Goal: Task Accomplishment & Management: Complete application form

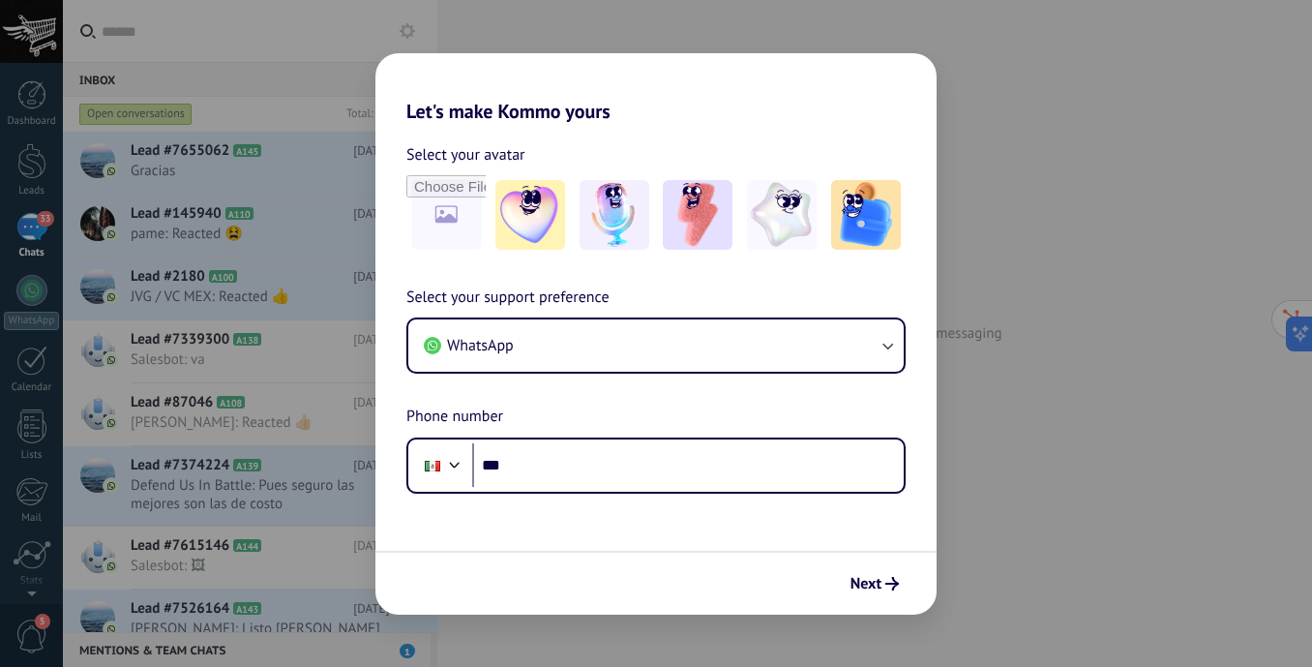
click at [984, 504] on div "Let's make Kommo yours Select your avatar Select your support preference WhatsA…" at bounding box center [656, 333] width 1312 height 667
click at [875, 580] on span "Next" at bounding box center [865, 584] width 31 height 14
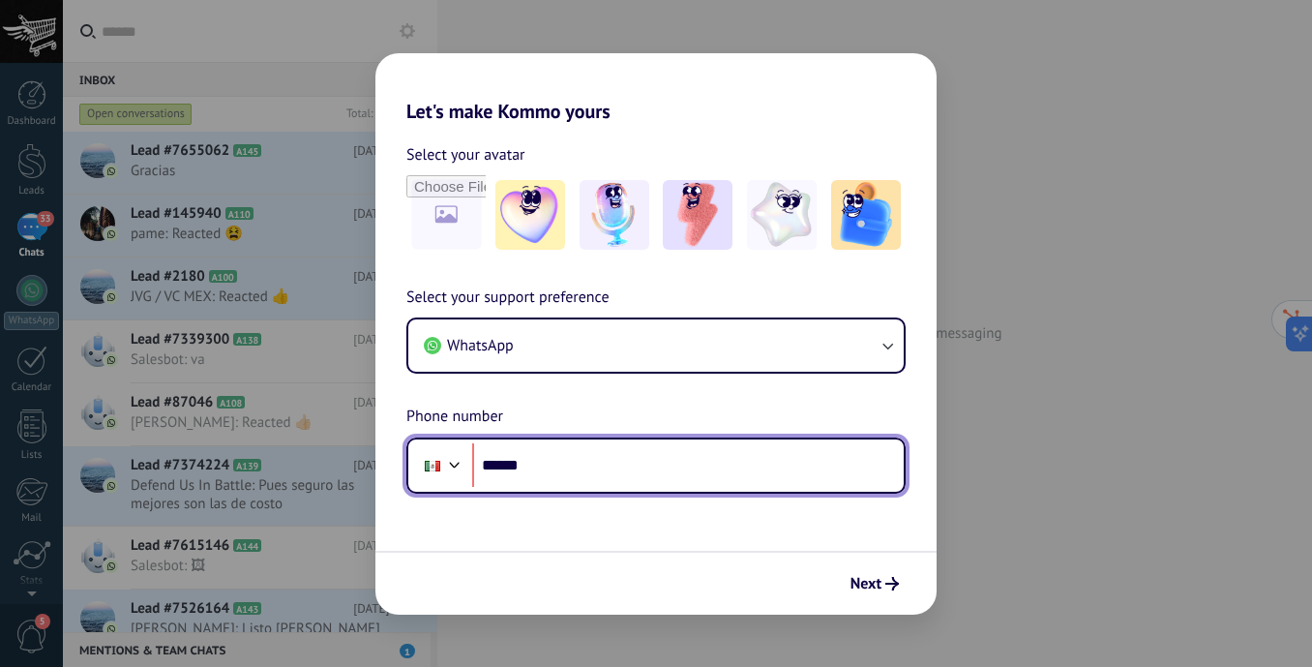
type input "******"
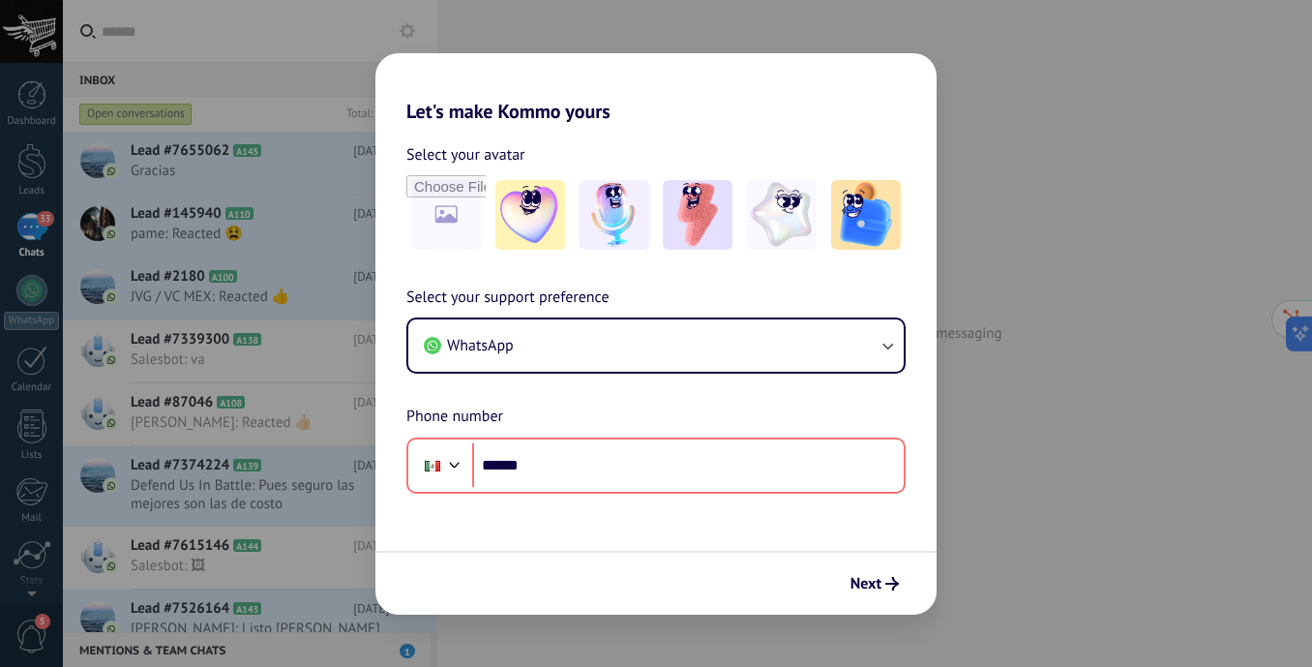
click at [310, 438] on div "Let's make Kommo yours Select your avatar Select your support preference WhatsA…" at bounding box center [656, 333] width 1312 height 667
click at [256, 439] on div "Let's make Kommo yours Select your avatar Select your support preference WhatsA…" at bounding box center [656, 333] width 1312 height 667
click at [21, 263] on div "Let's make Kommo yours Select your avatar Select your support preference WhatsA…" at bounding box center [656, 333] width 1312 height 667
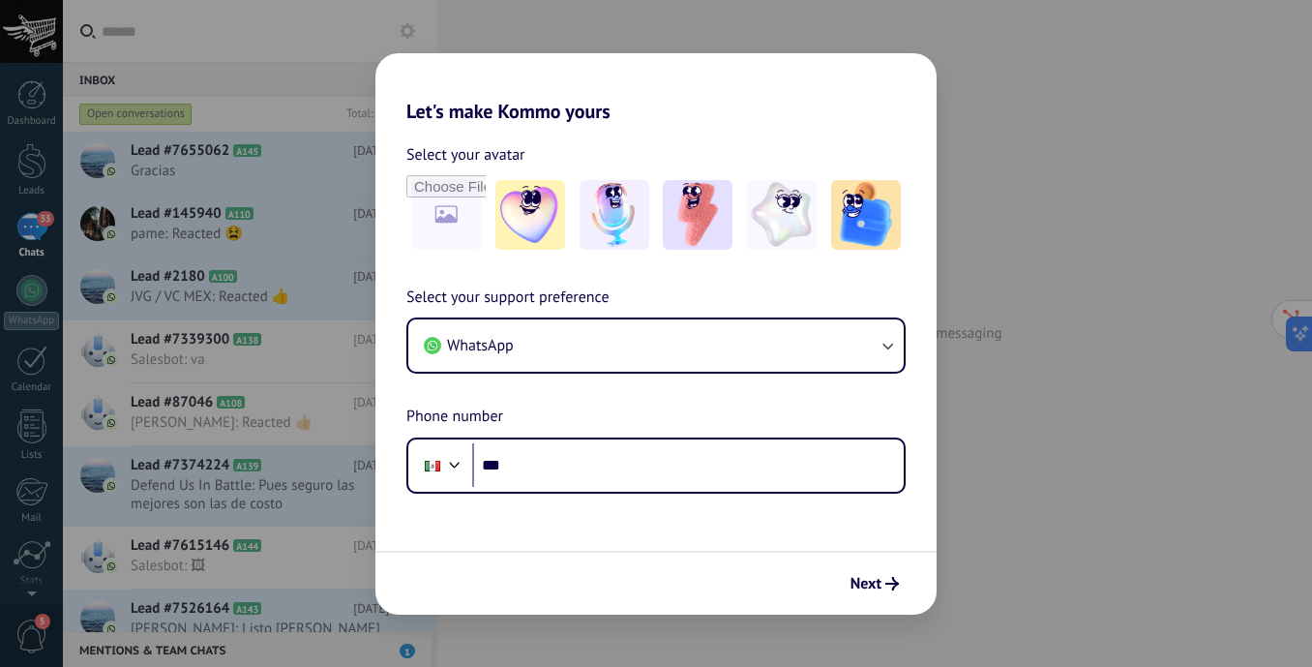
click at [17, 465] on div "Let's make Kommo yours Select your avatar Select your support preference WhatsA…" at bounding box center [656, 333] width 1312 height 667
click at [22, 430] on div "Let's make Kommo yours Select your avatar Select your support preference WhatsA…" at bounding box center [656, 333] width 1312 height 667
click at [23, 296] on div "Let's make Kommo yours Select your avatar Select your support preference WhatsA…" at bounding box center [656, 333] width 1312 height 667
click at [34, 373] on div "Let's make Kommo yours Select your avatar Select your support preference WhatsA…" at bounding box center [656, 333] width 1312 height 667
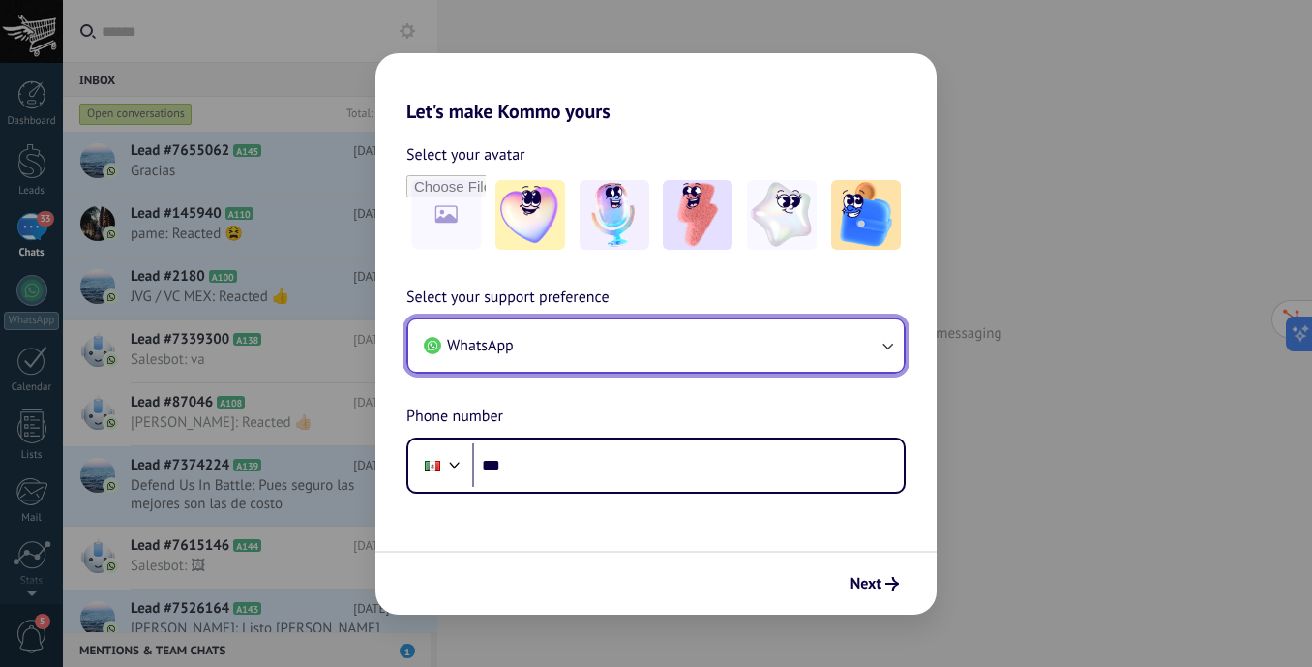
click at [526, 343] on button "WhatsApp" at bounding box center [655, 345] width 495 height 52
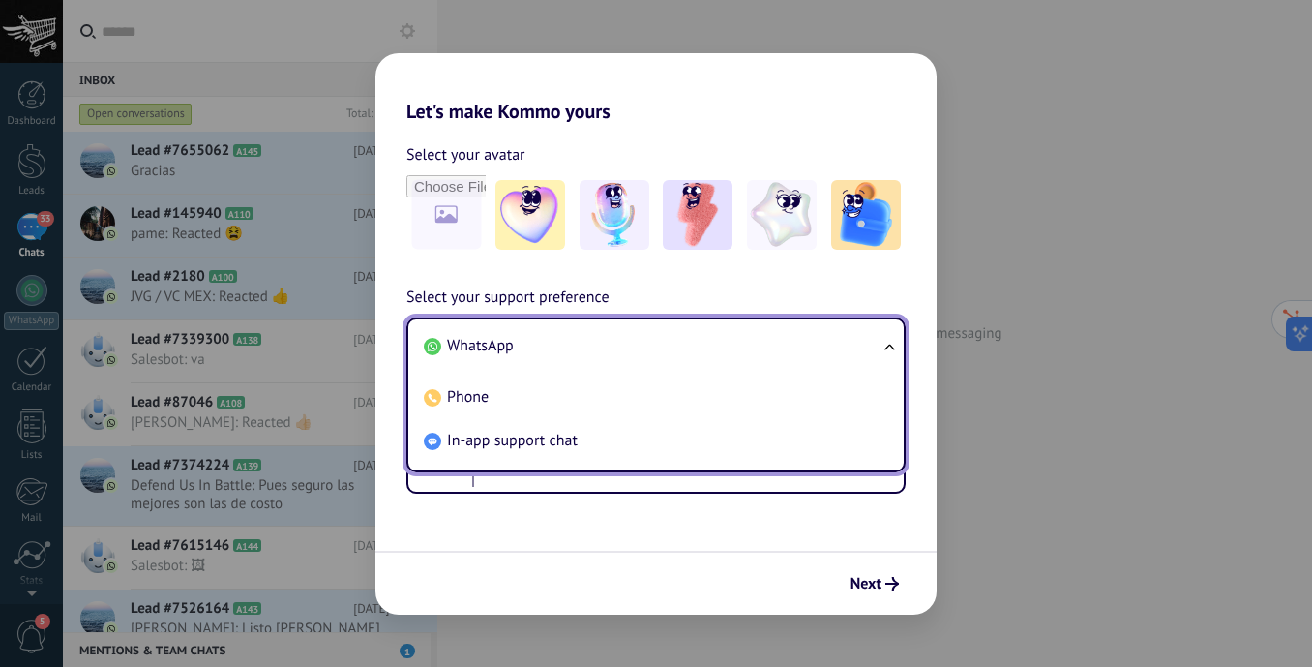
click at [526, 343] on li "WhatsApp" at bounding box center [652, 346] width 472 height 44
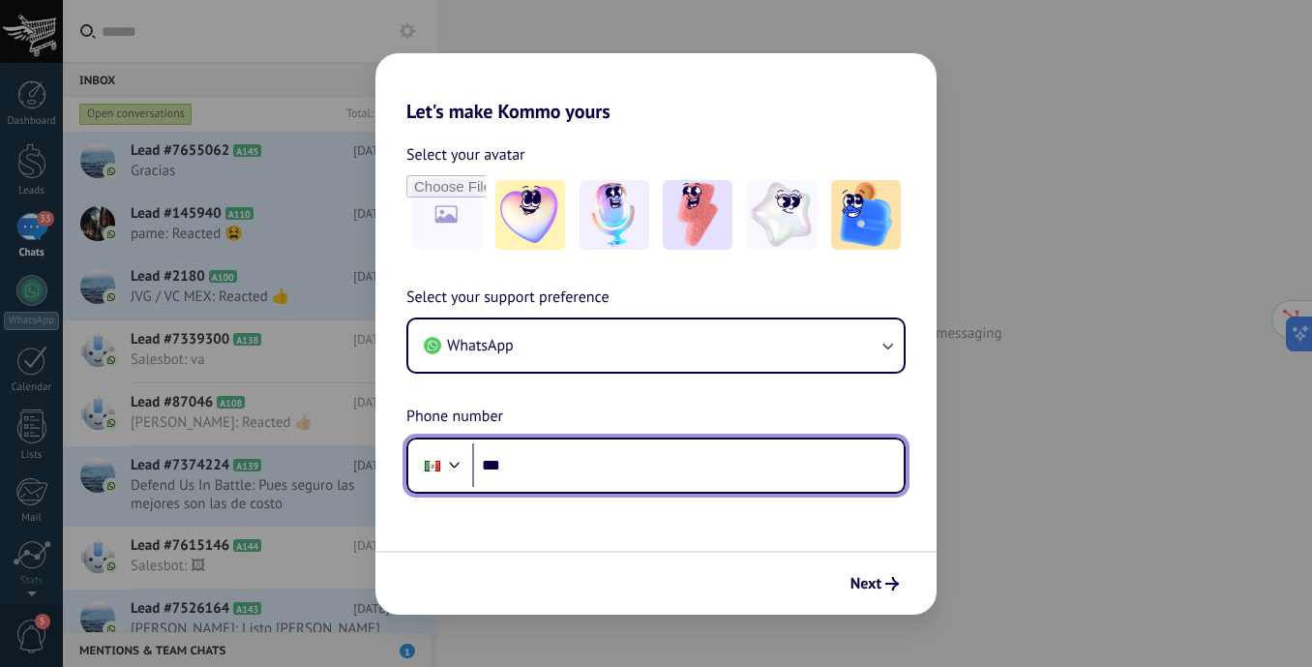
click at [545, 469] on input "***" at bounding box center [687, 465] width 431 height 45
type input "**********"
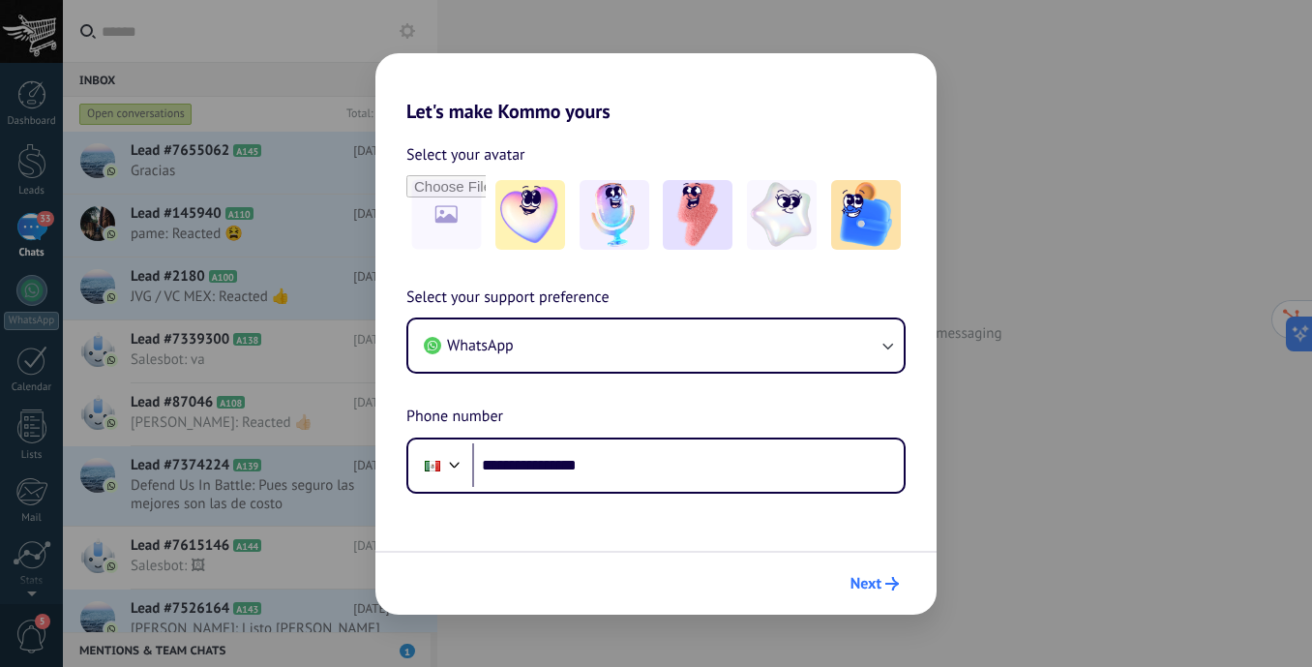
click at [885, 572] on button "Next" at bounding box center [875, 583] width 66 height 33
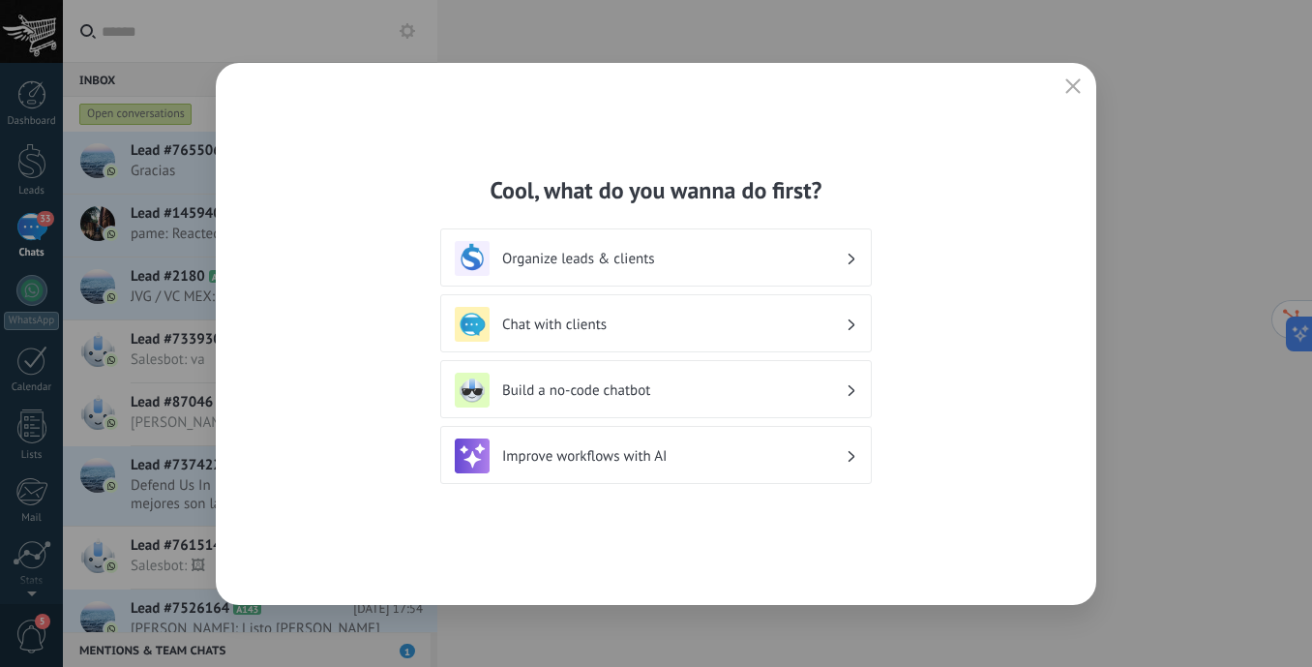
click at [689, 320] on h3 "Chat with clients" at bounding box center [673, 324] width 343 height 18
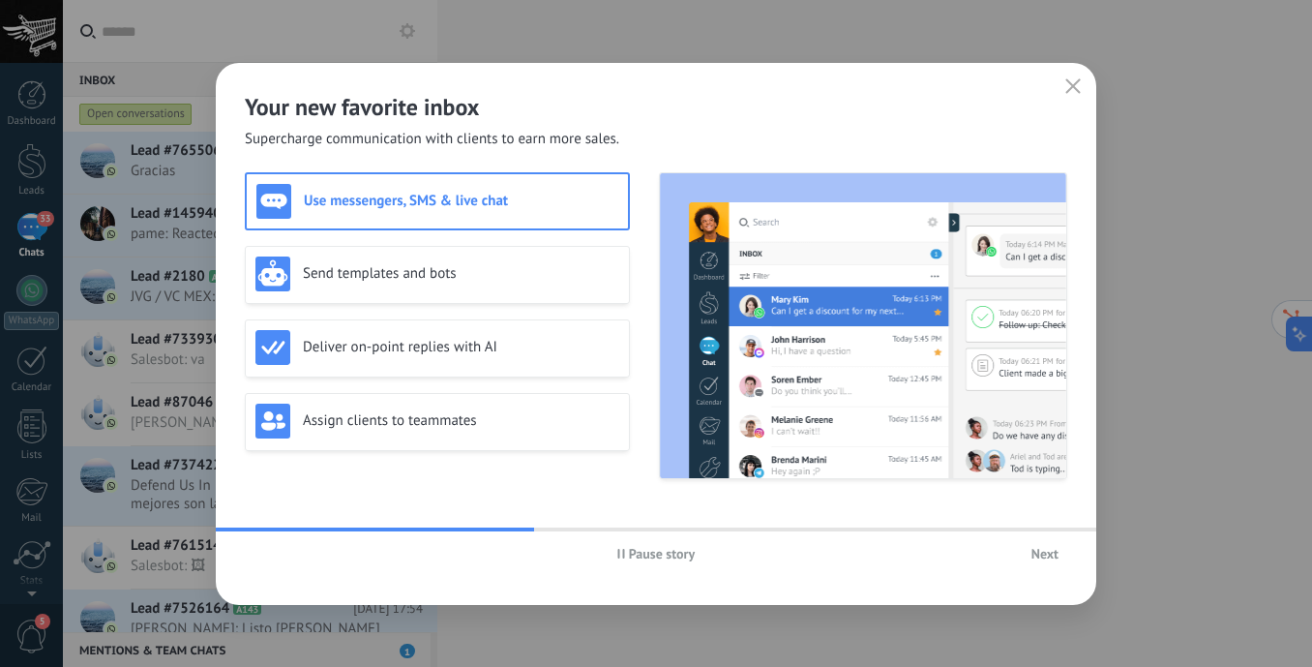
click at [1042, 550] on span "Next" at bounding box center [1044, 554] width 27 height 14
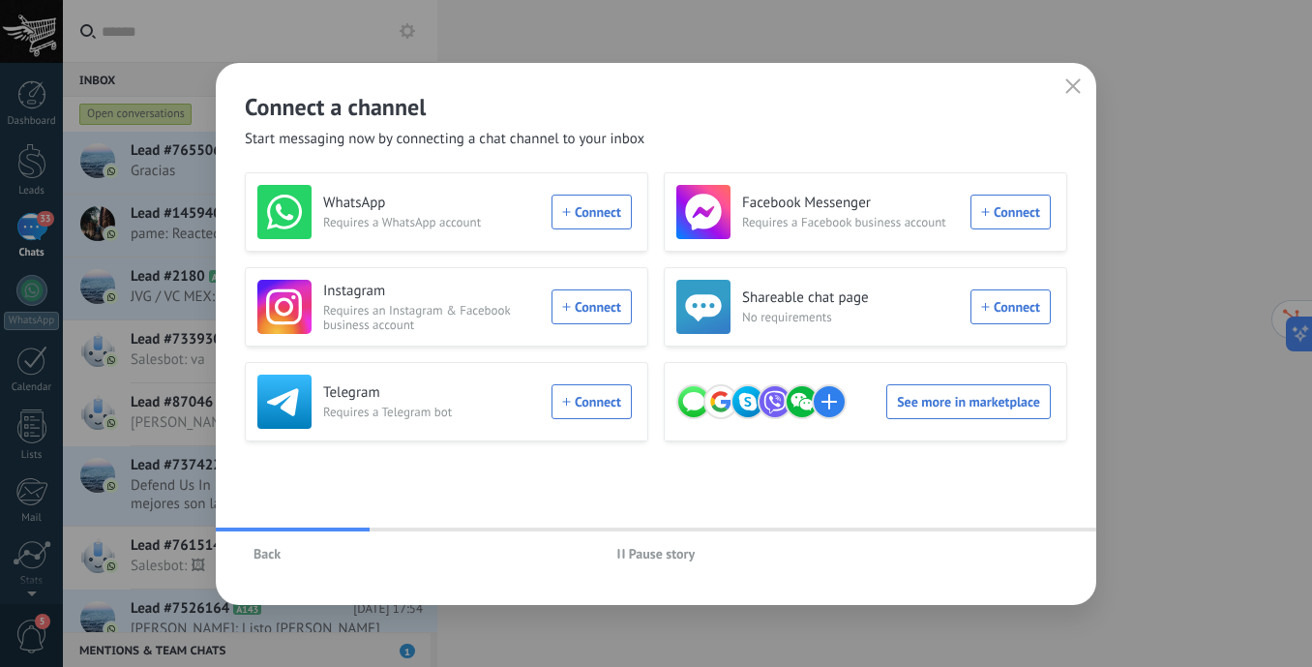
click at [1079, 85] on icon "button" at bounding box center [1072, 85] width 15 height 15
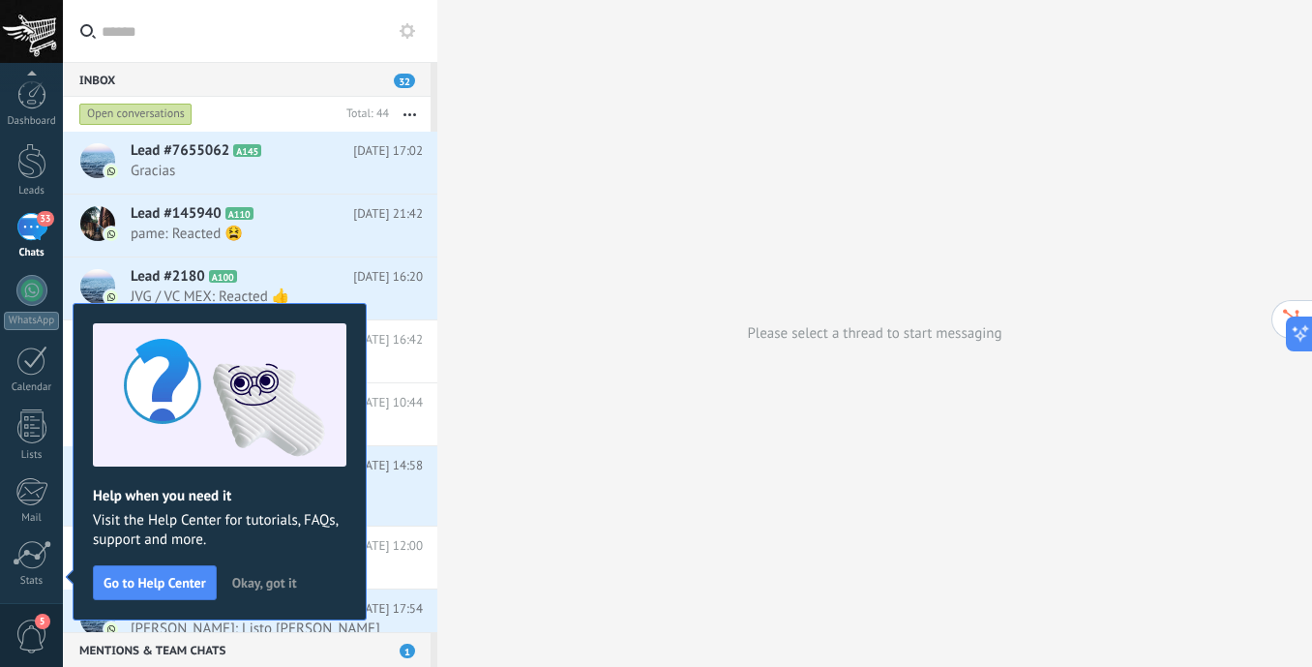
scroll to position [138, 0]
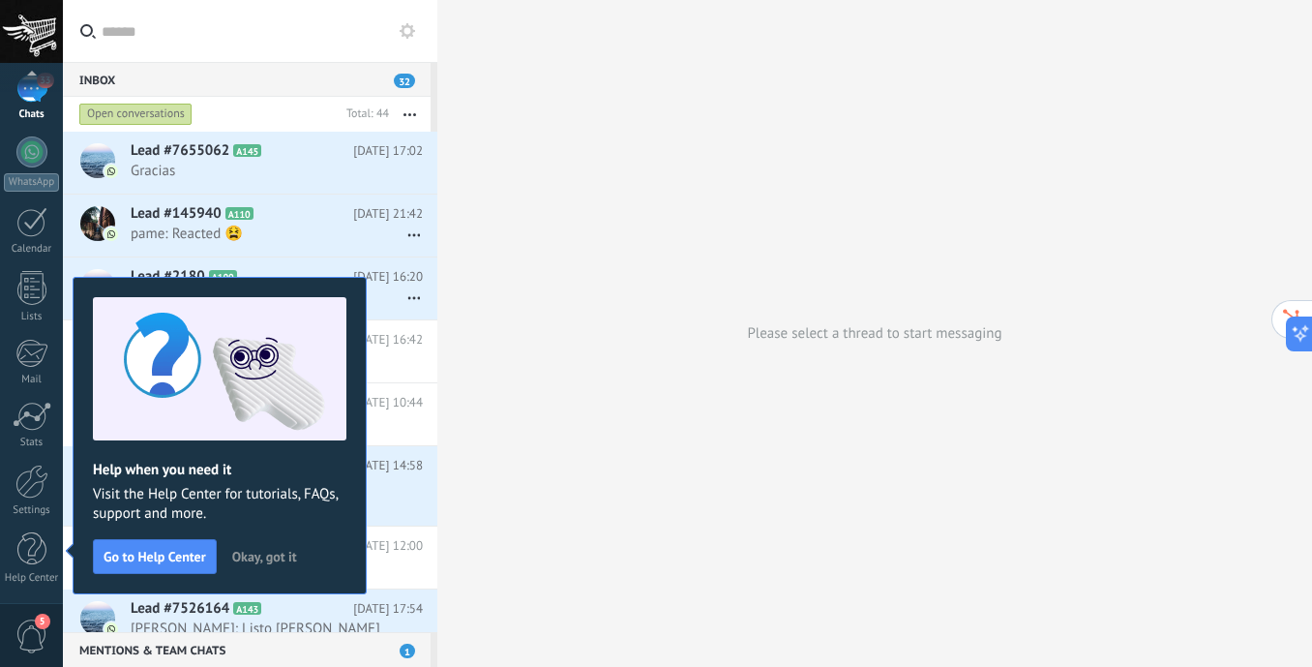
click at [259, 556] on span "Okay, got it" at bounding box center [264, 556] width 65 height 14
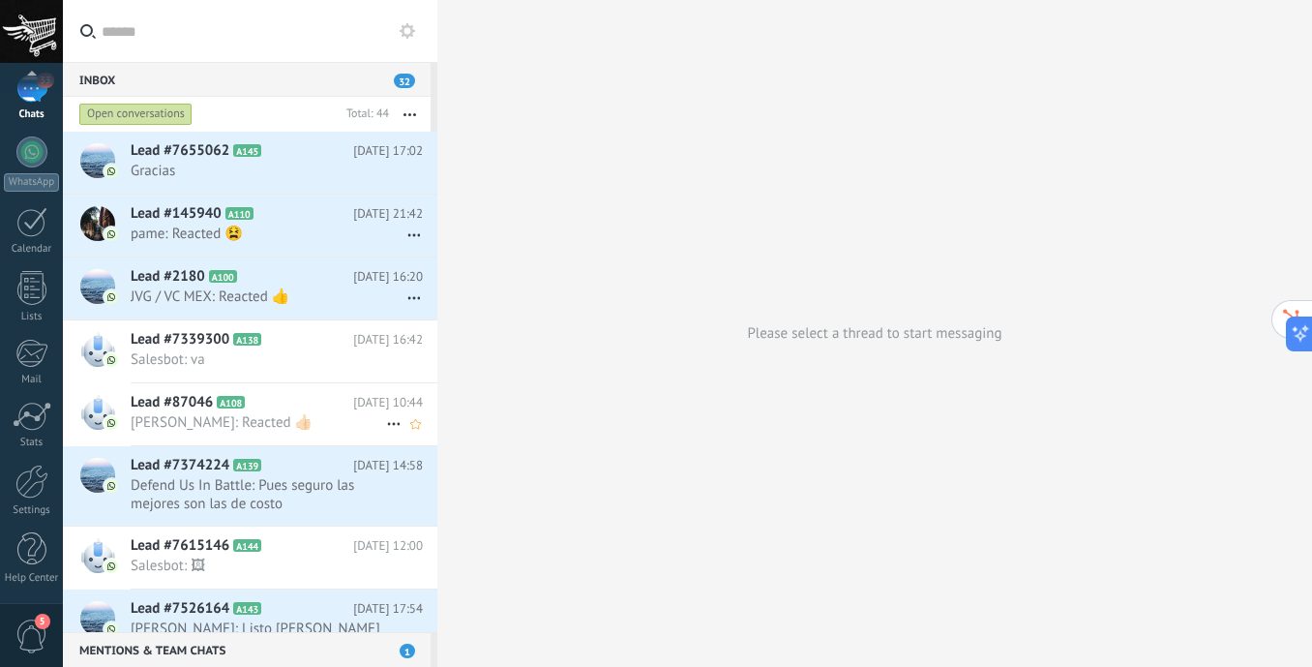
click at [339, 428] on span "[PERSON_NAME]: Reacted 👍🏻" at bounding box center [258, 422] width 255 height 18
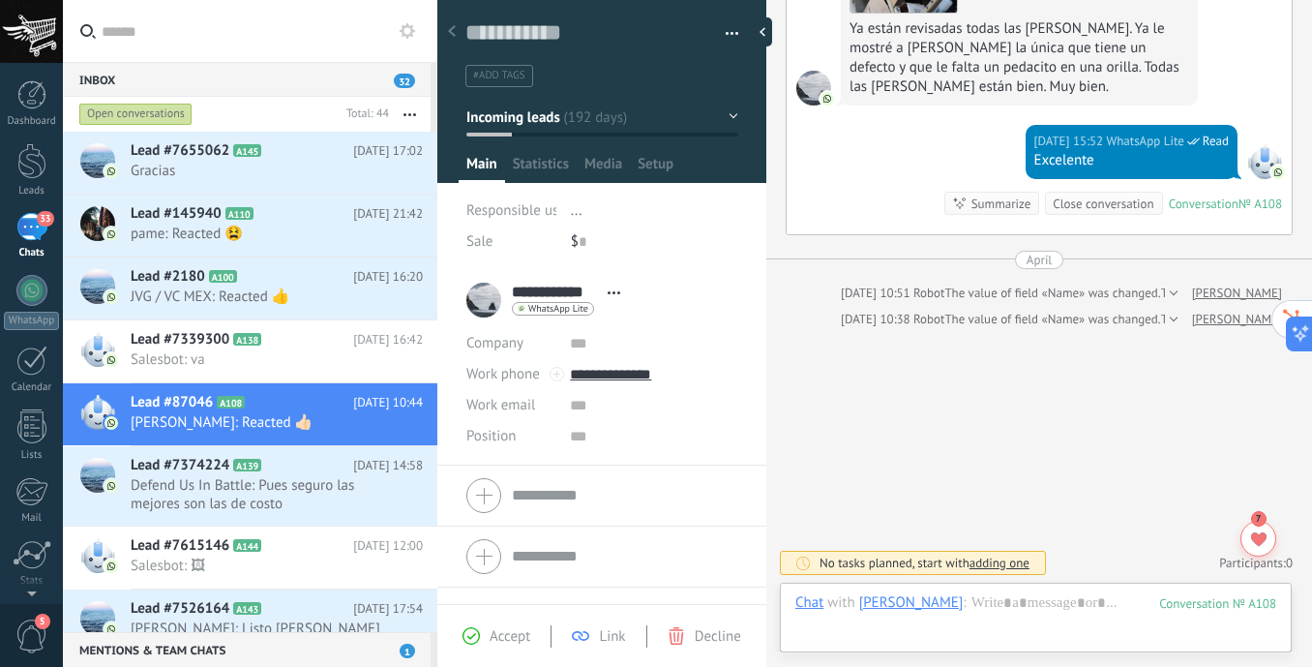
scroll to position [4277, 0]
click at [253, 363] on span "Salesbot: va" at bounding box center [258, 359] width 255 height 18
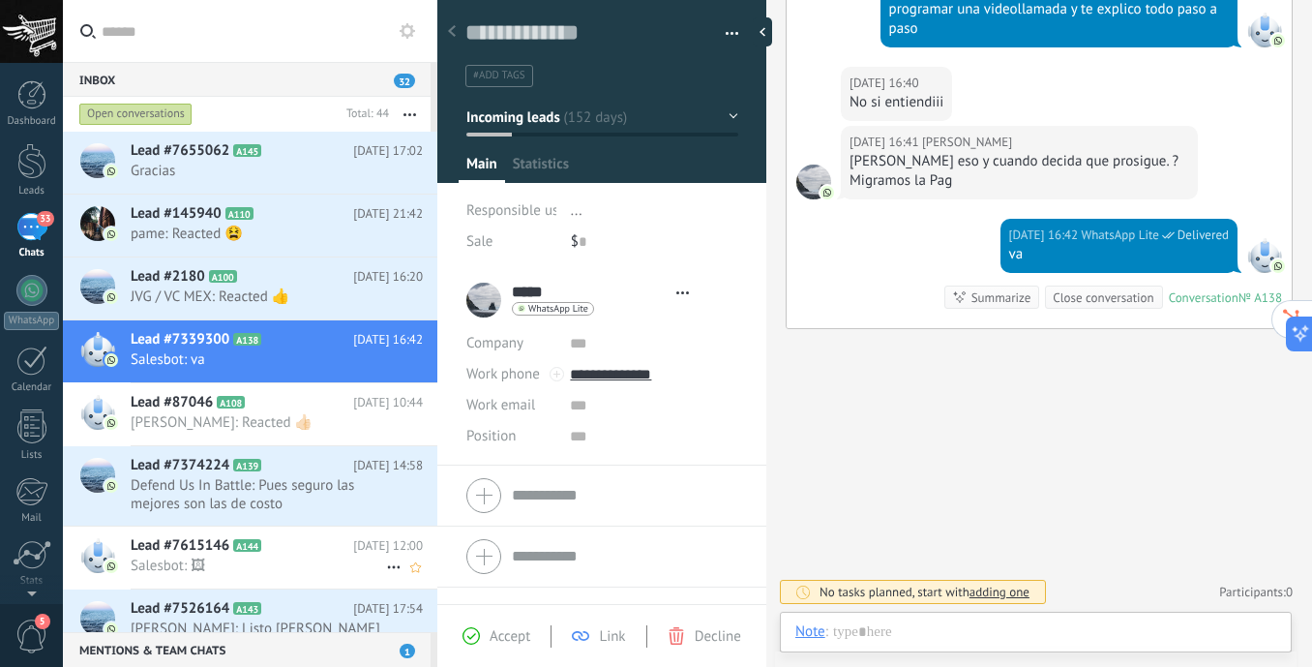
scroll to position [29, 0]
click at [294, 567] on span "Salesbot: 🖼" at bounding box center [258, 565] width 255 height 18
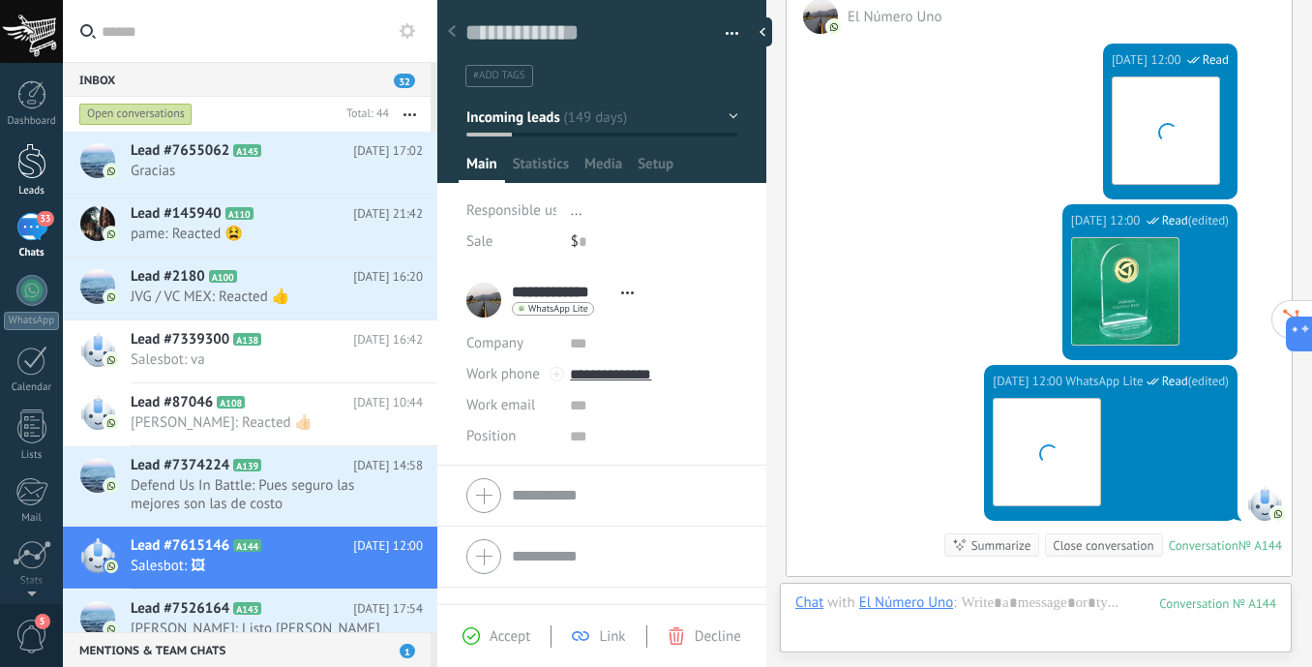
scroll to position [804, 0]
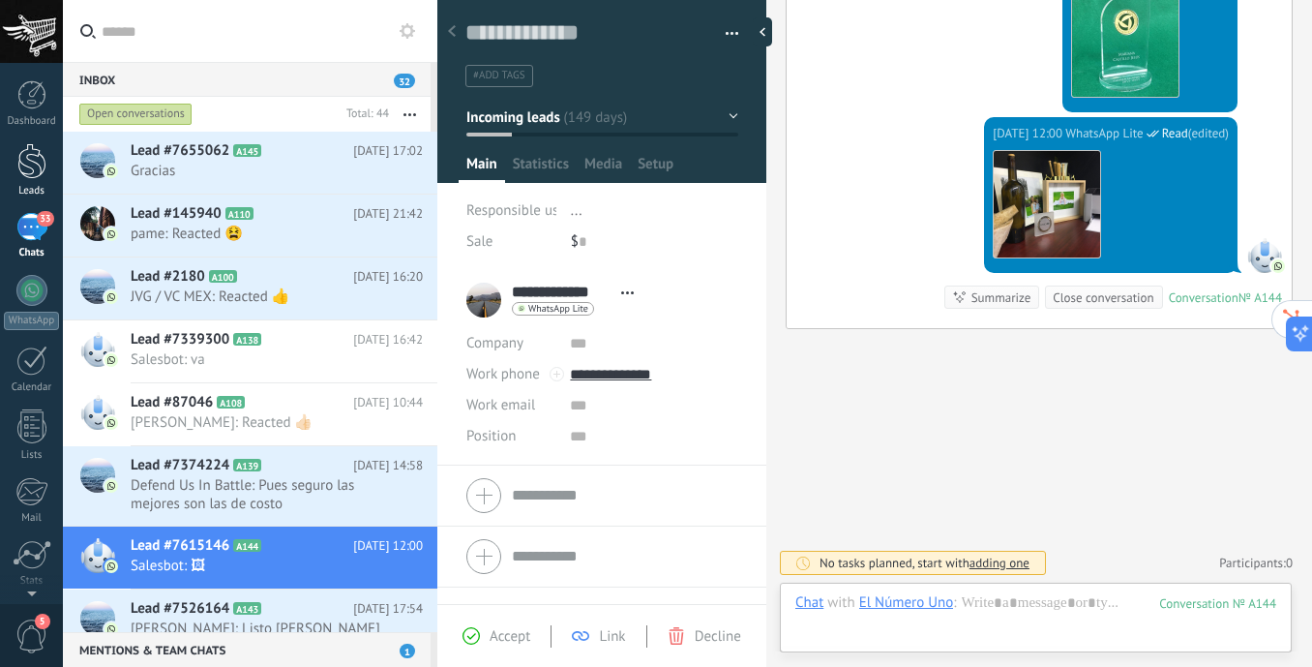
click at [26, 163] on div at bounding box center [31, 161] width 29 height 36
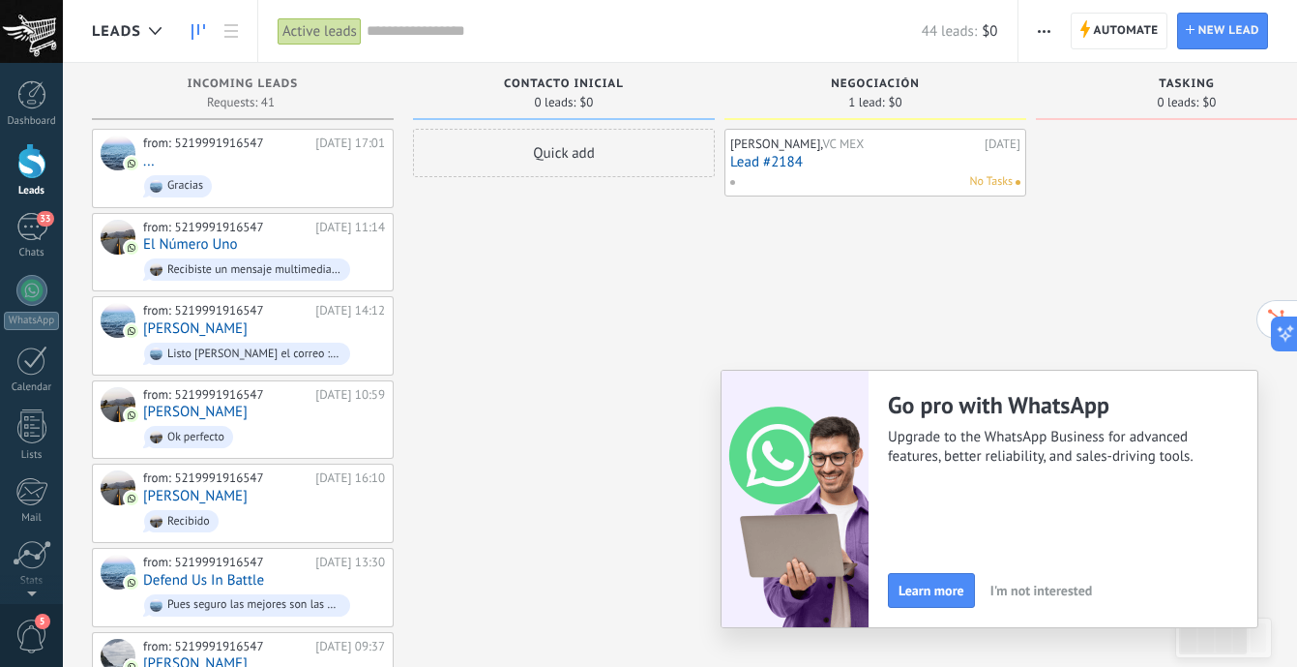
click at [1011, 586] on span "I'm not interested" at bounding box center [1042, 590] width 103 height 14
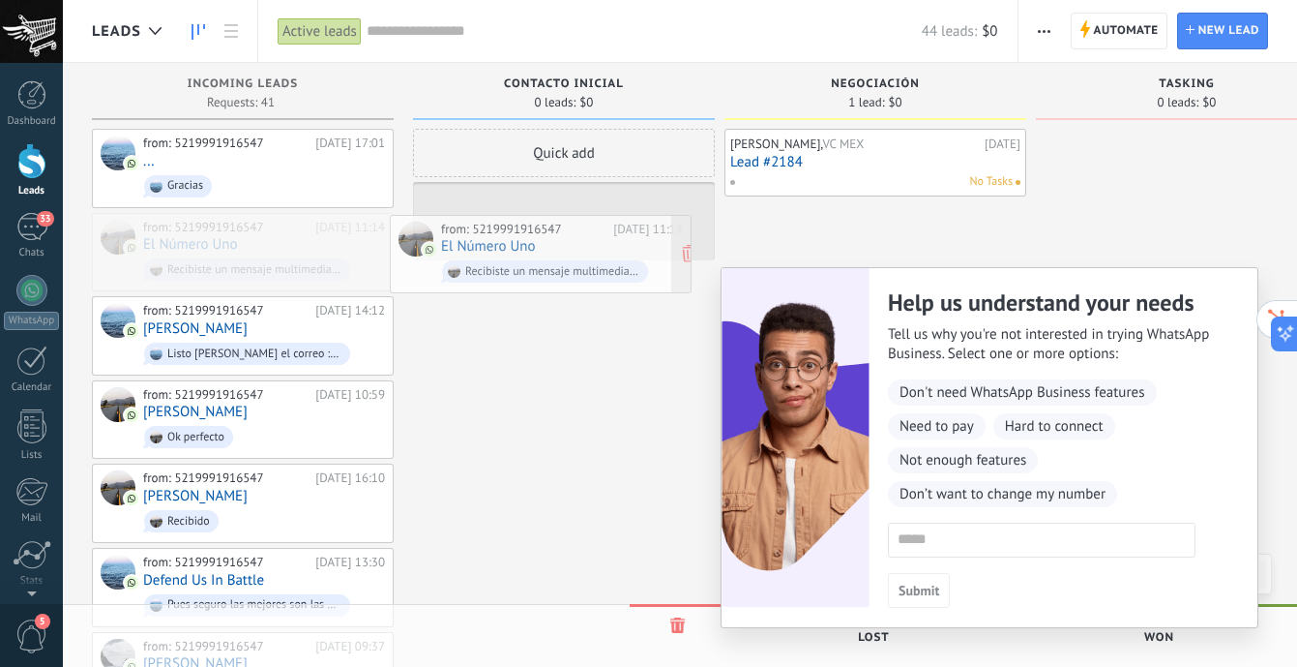
drag, startPoint x: 303, startPoint y: 228, endPoint x: 601, endPoint y: 230, distance: 298.0
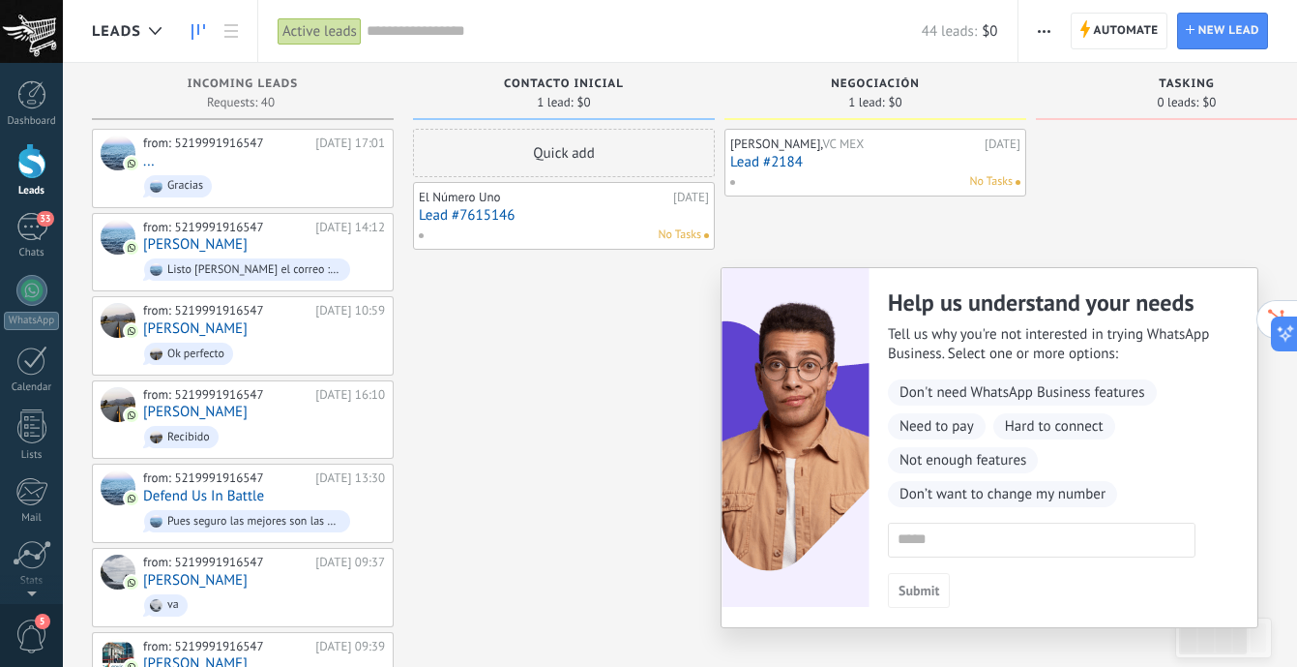
click at [588, 230] on div "No Tasks" at bounding box center [559, 234] width 283 height 17
click at [432, 217] on link "Lead #7615146" at bounding box center [564, 215] width 290 height 16
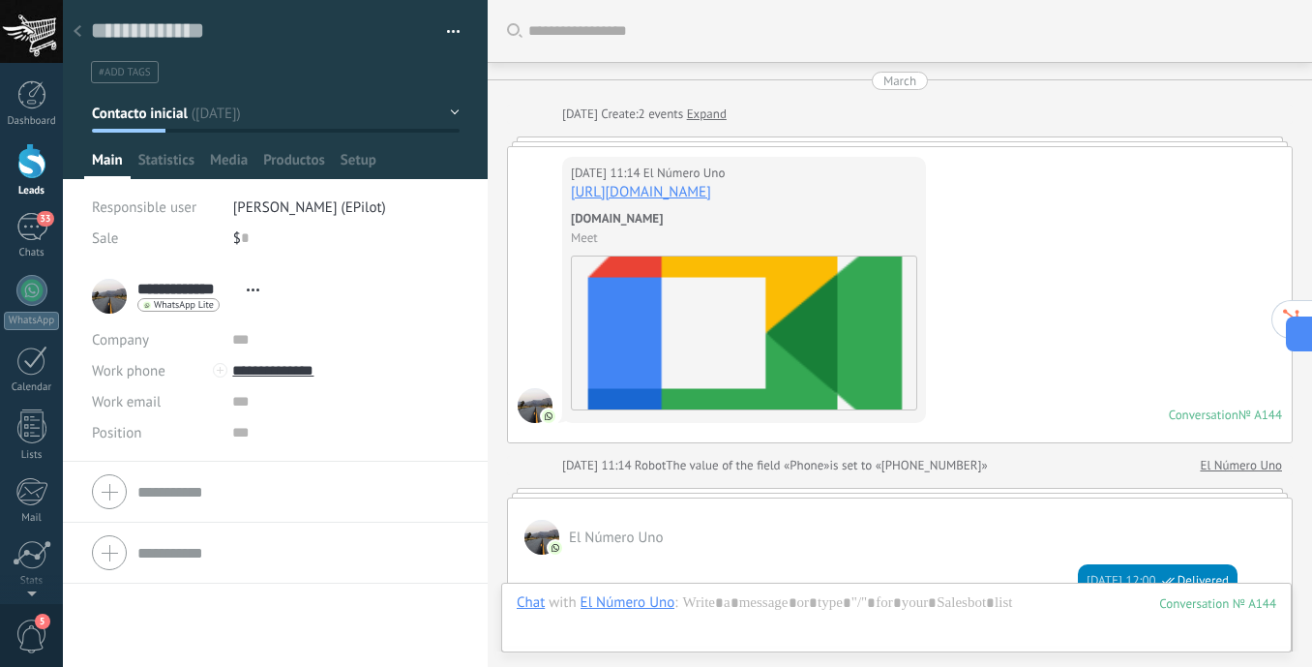
scroll to position [29, 0]
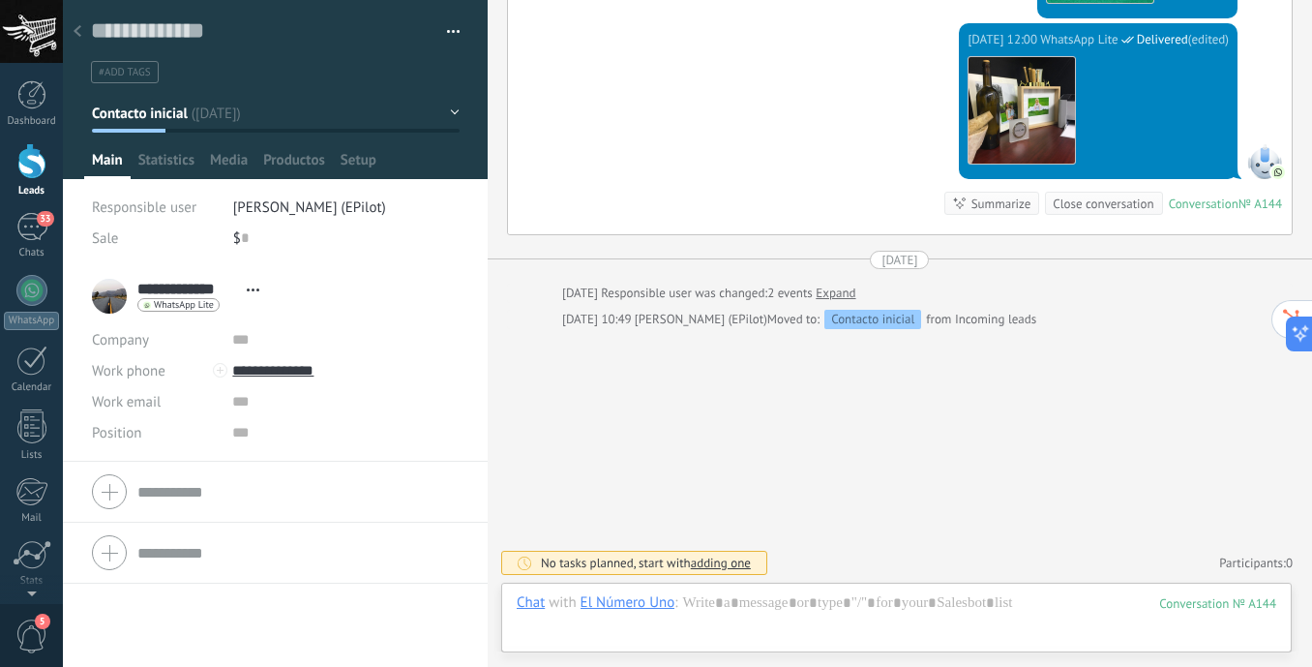
click at [74, 32] on use at bounding box center [78, 31] width 8 height 12
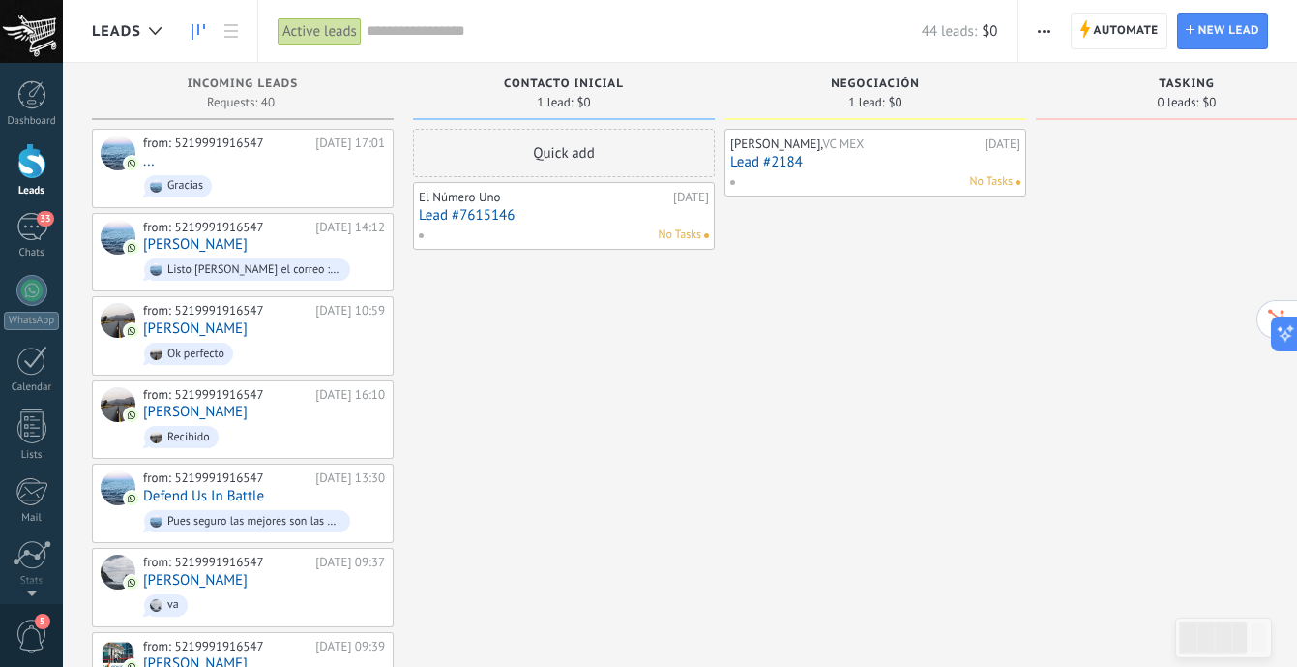
click at [446, 218] on link "Lead #7615146" at bounding box center [564, 215] width 290 height 16
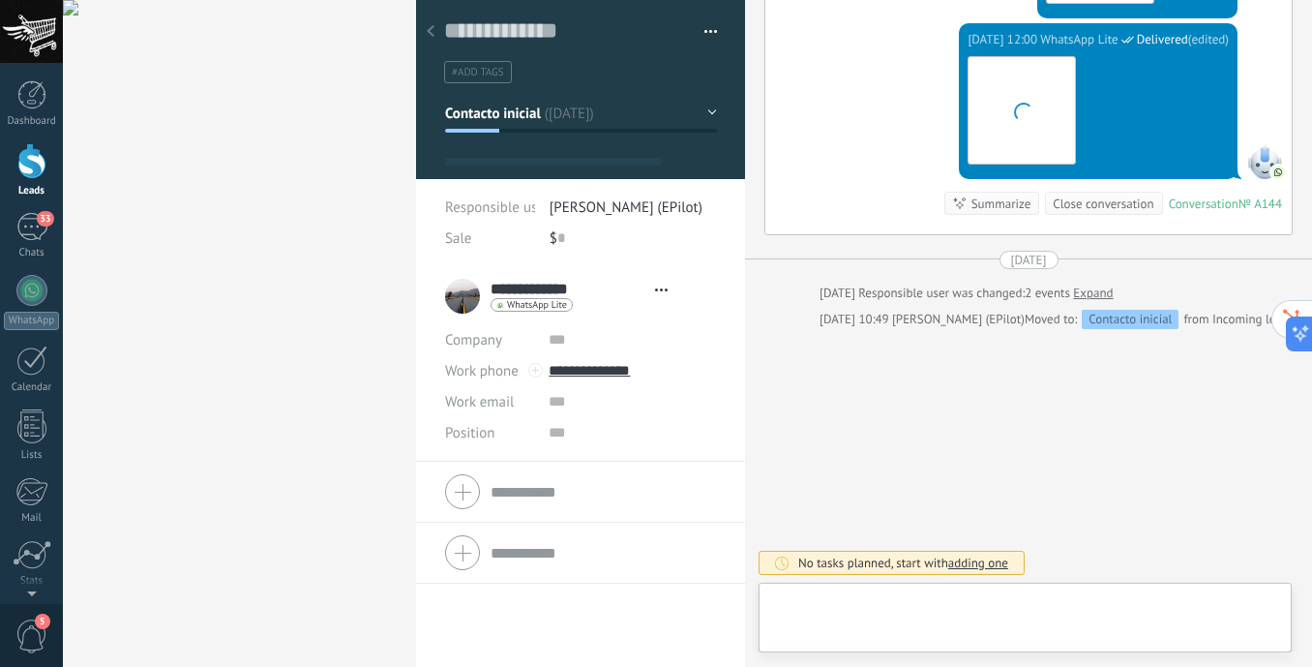
scroll to position [29, 0]
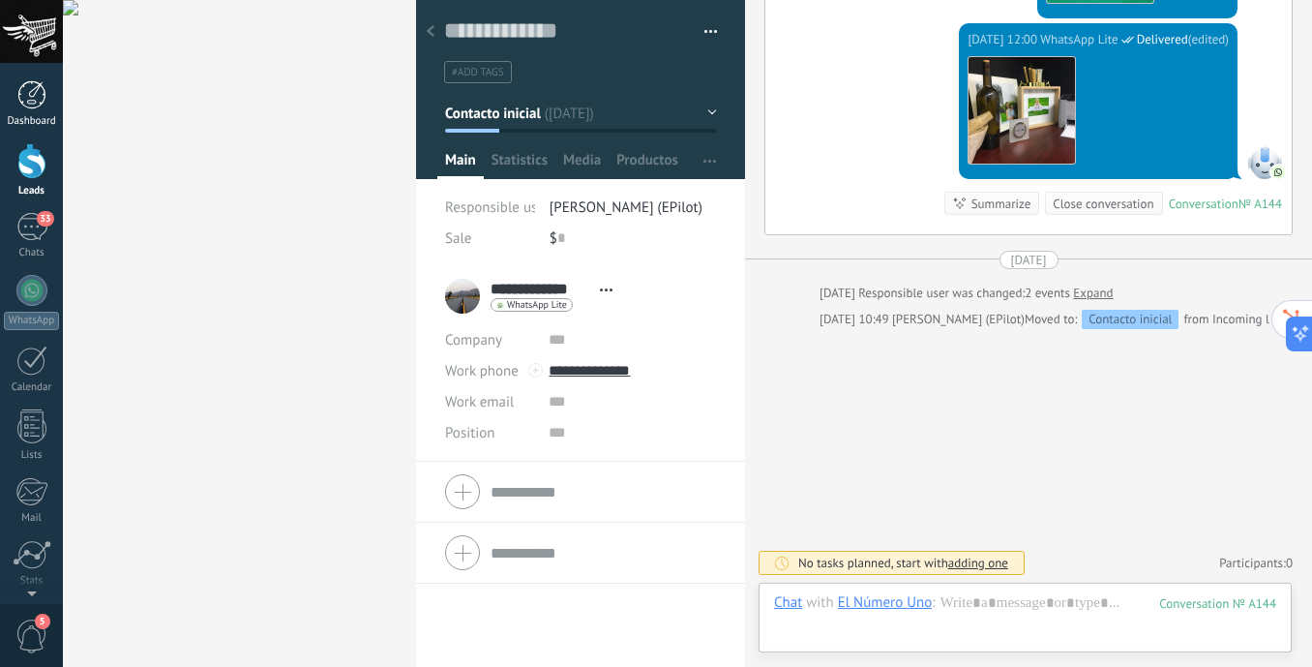
click at [43, 102] on div at bounding box center [31, 94] width 29 height 29
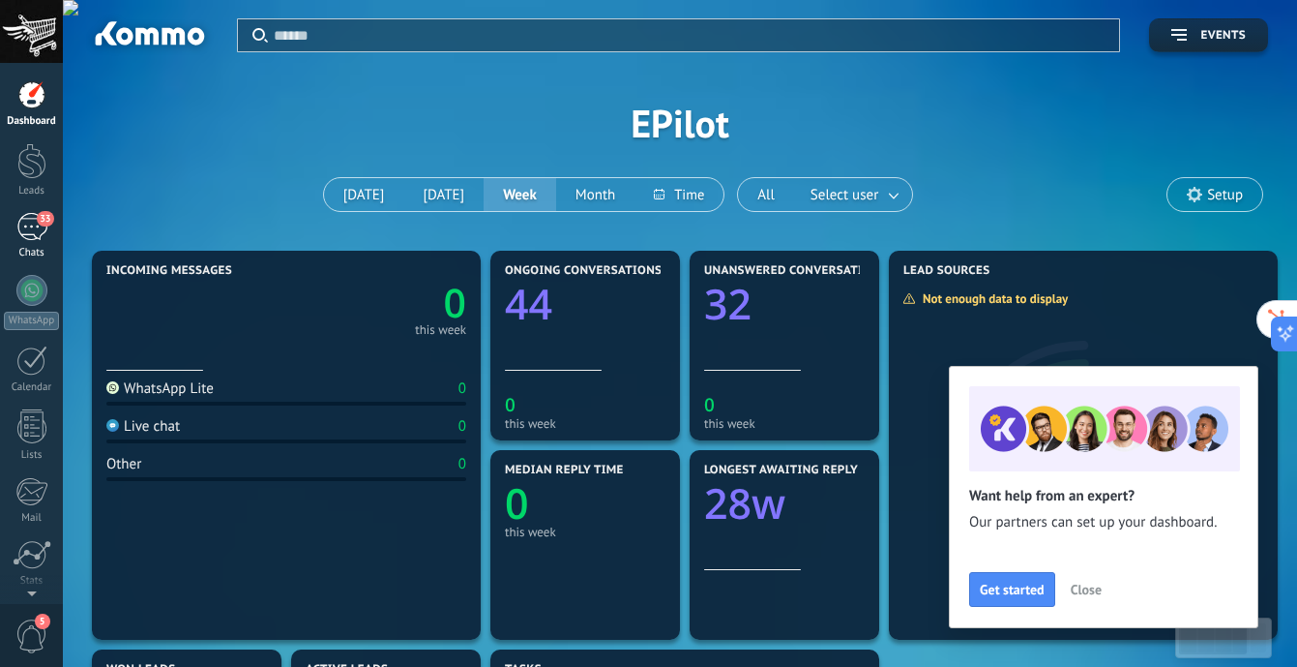
click at [32, 223] on div "33" at bounding box center [31, 227] width 31 height 28
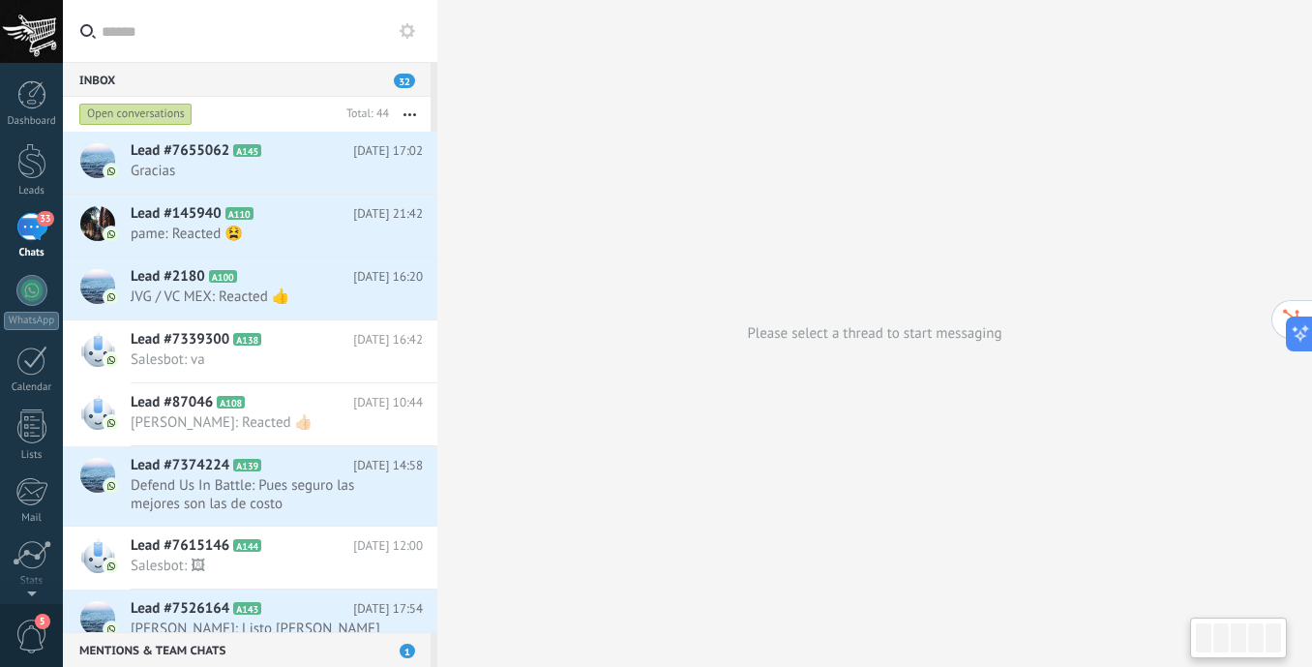
type textarea "**********"
click at [39, 180] on link "Leads" at bounding box center [31, 170] width 63 height 54
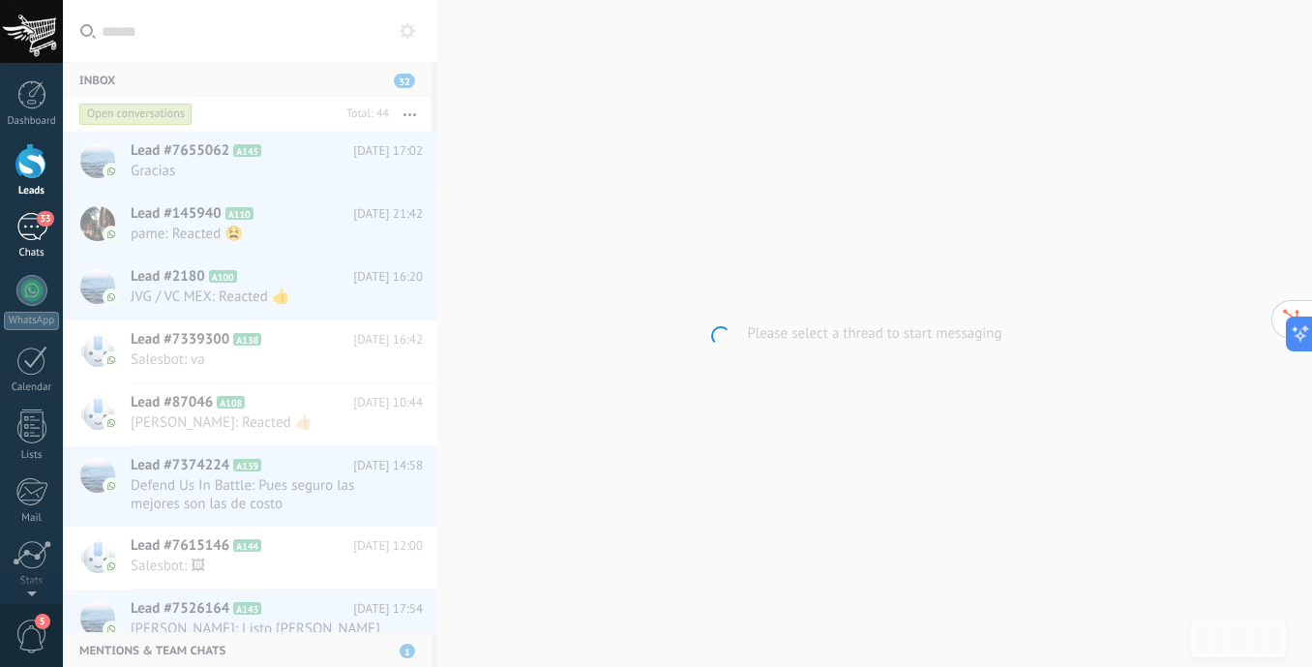
click at [33, 225] on div "33" at bounding box center [31, 227] width 31 height 28
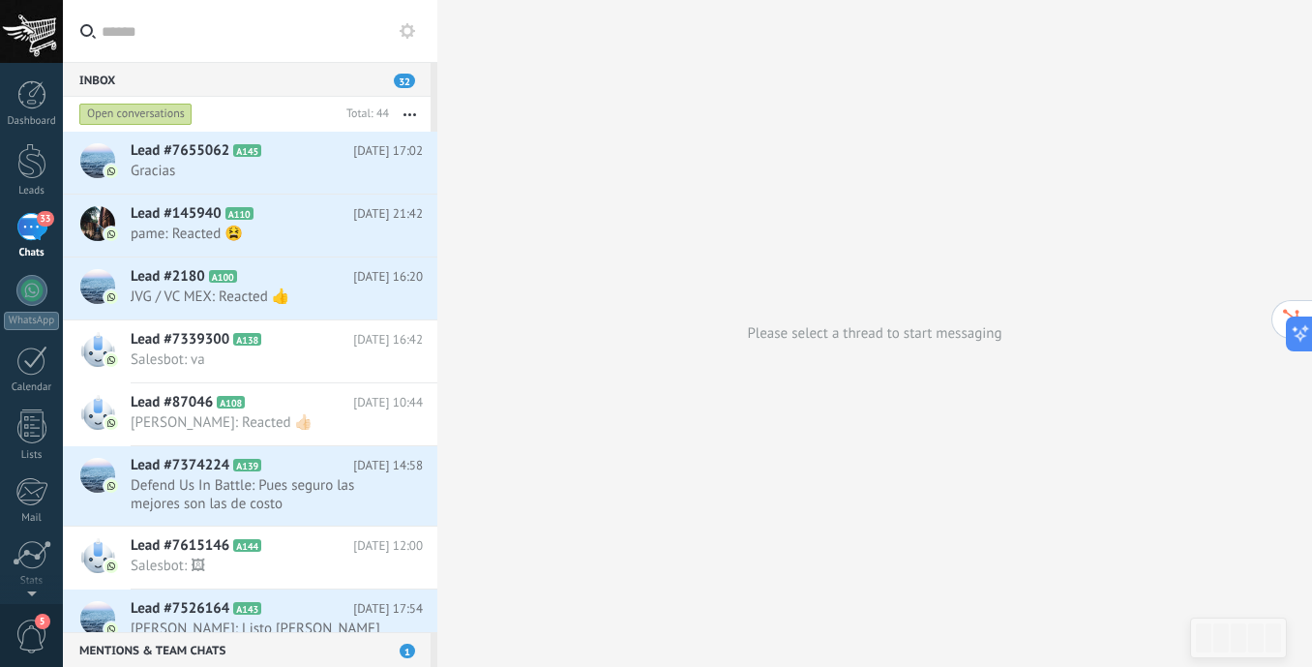
click at [163, 29] on input "text" at bounding box center [262, 31] width 320 height 62
type input "*"
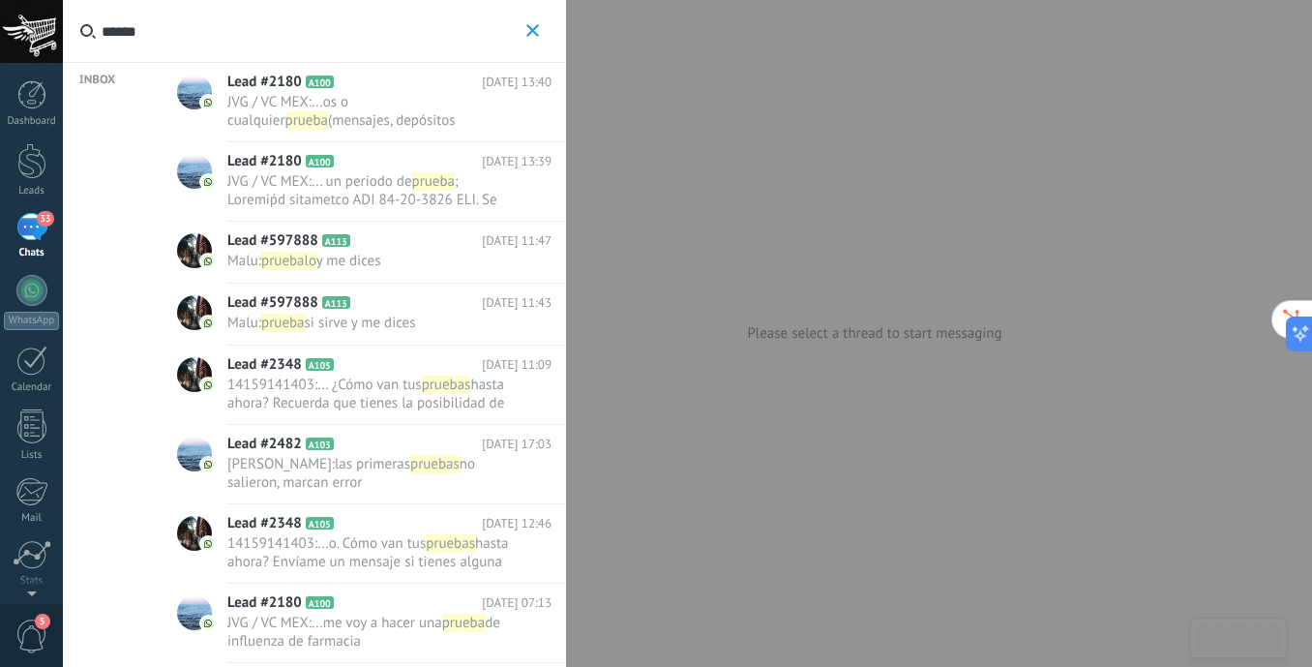
type input "******"
click at [535, 25] on icon "button" at bounding box center [532, 30] width 13 height 13
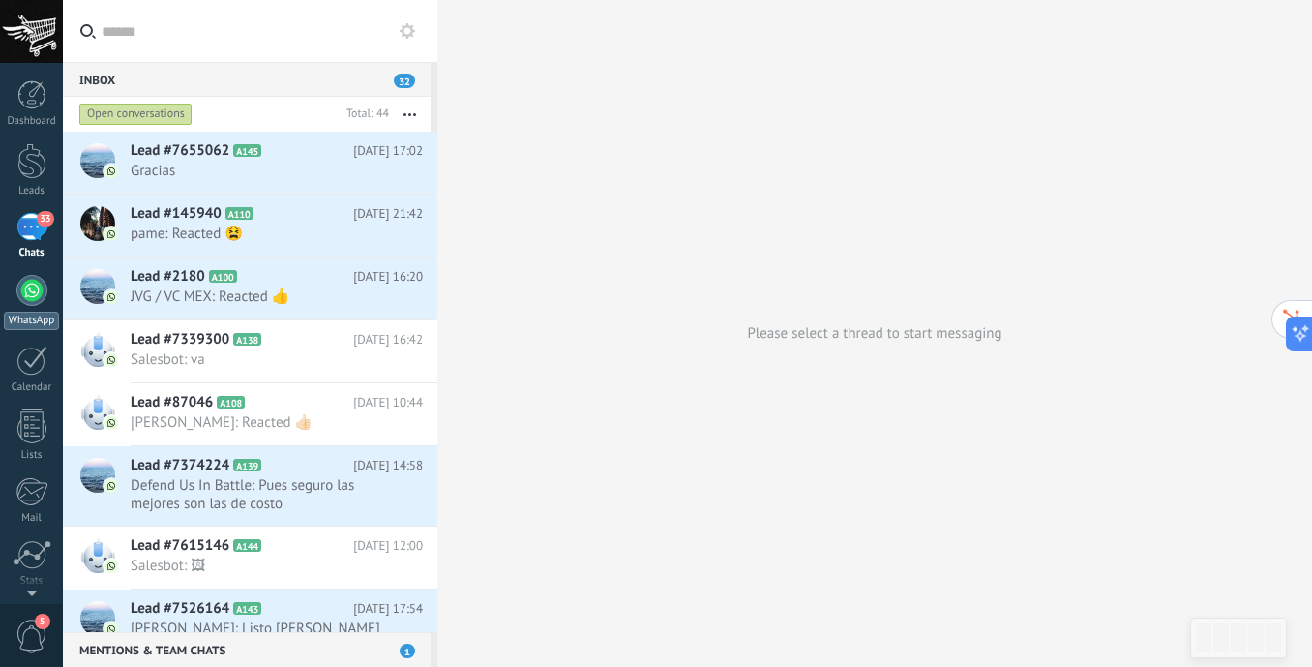
click at [26, 299] on div at bounding box center [31, 290] width 31 height 31
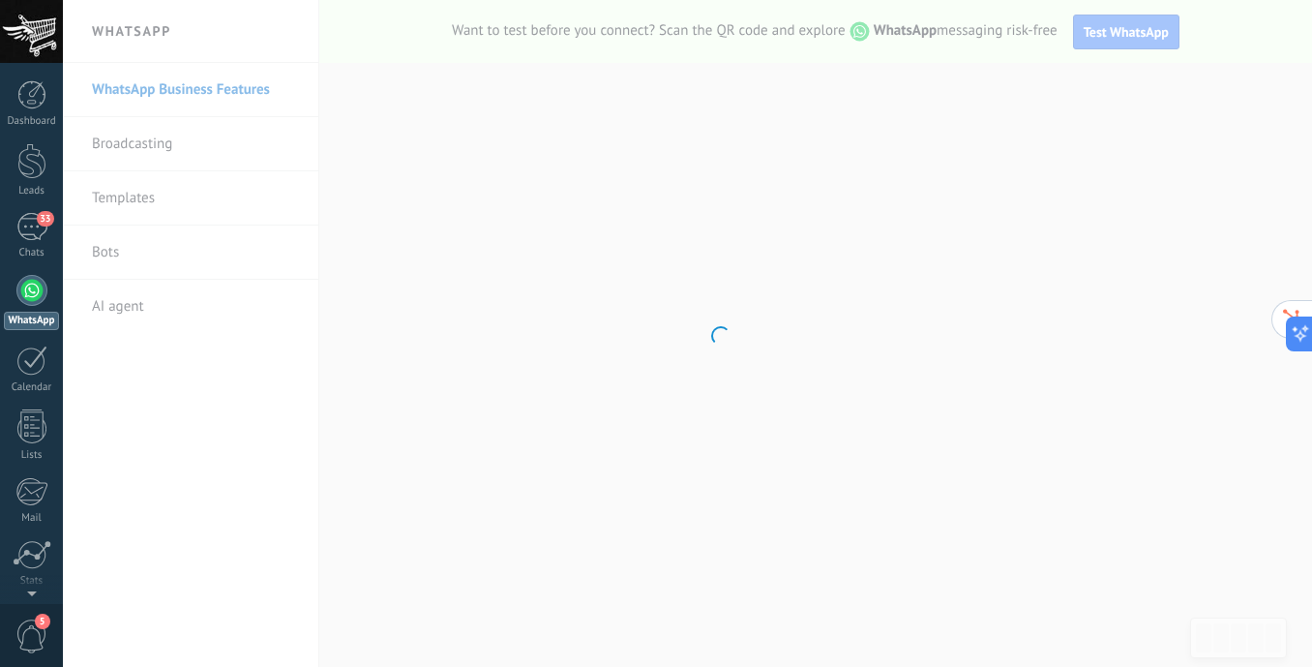
click at [1122, 32] on body ".abccls-1,.abccls-2{fill-rule:evenodd}.abccls-2{fill:#fff} .abfcls-1{fill:none}…" at bounding box center [656, 333] width 1312 height 667
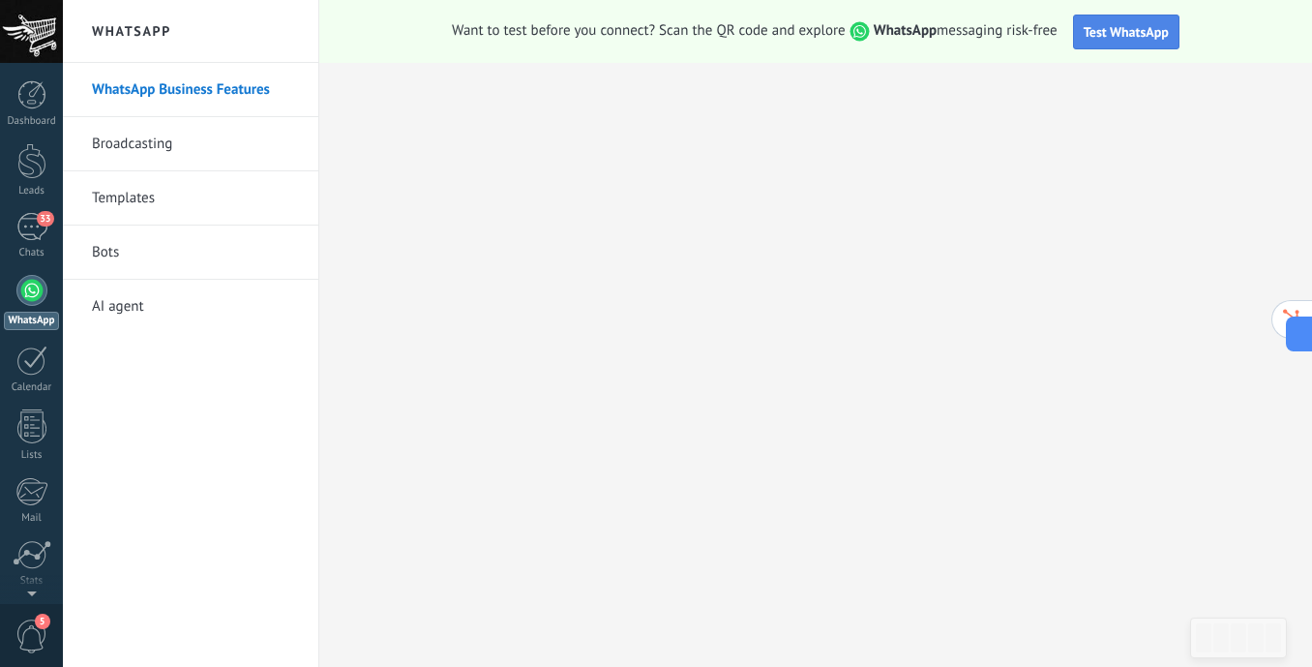
click at [1119, 31] on span "Test WhatsApp" at bounding box center [1126, 31] width 85 height 17
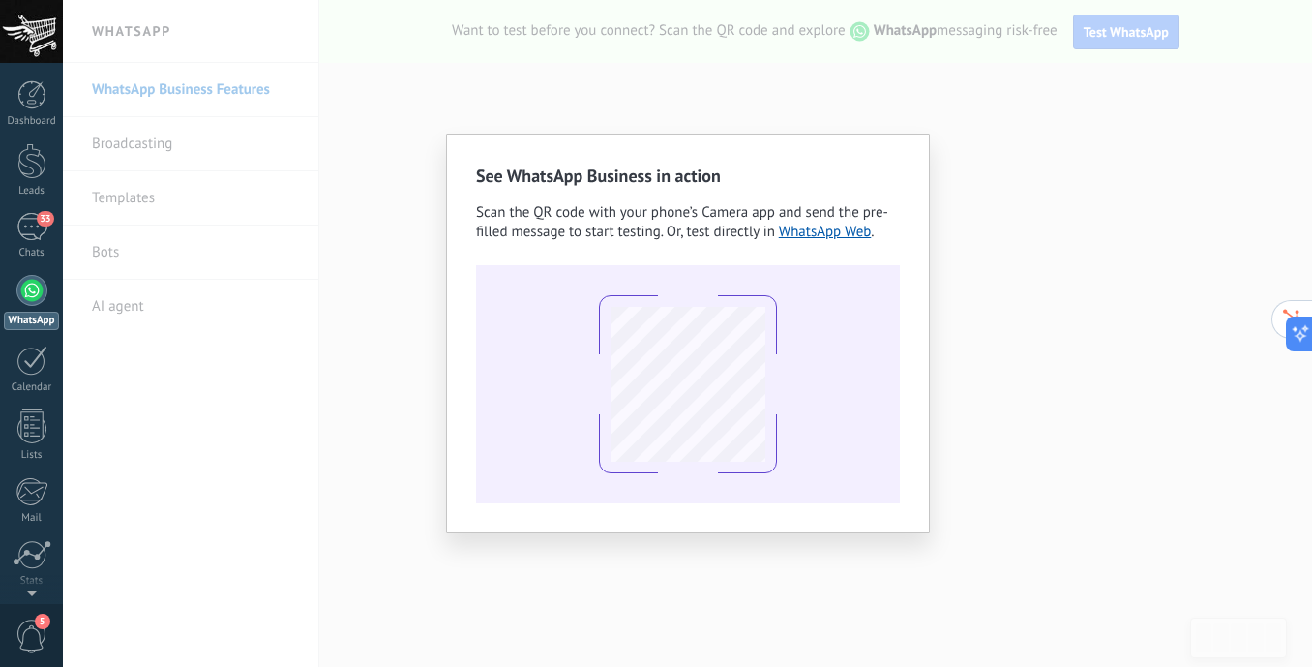
click at [380, 417] on div "See WhatsApp Business in action Scan the QR code with your phone’s Camera app a…" at bounding box center [687, 333] width 1249 height 667
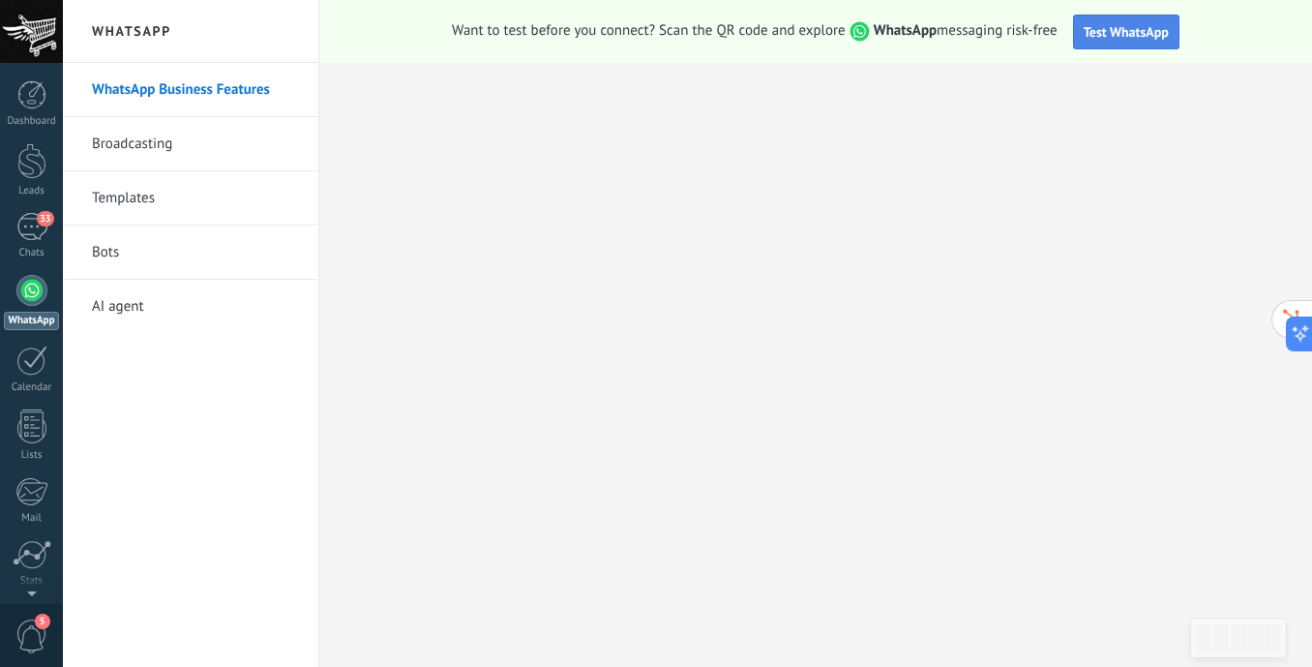
click at [1121, 43] on button "Test WhatsApp" at bounding box center [1126, 32] width 106 height 35
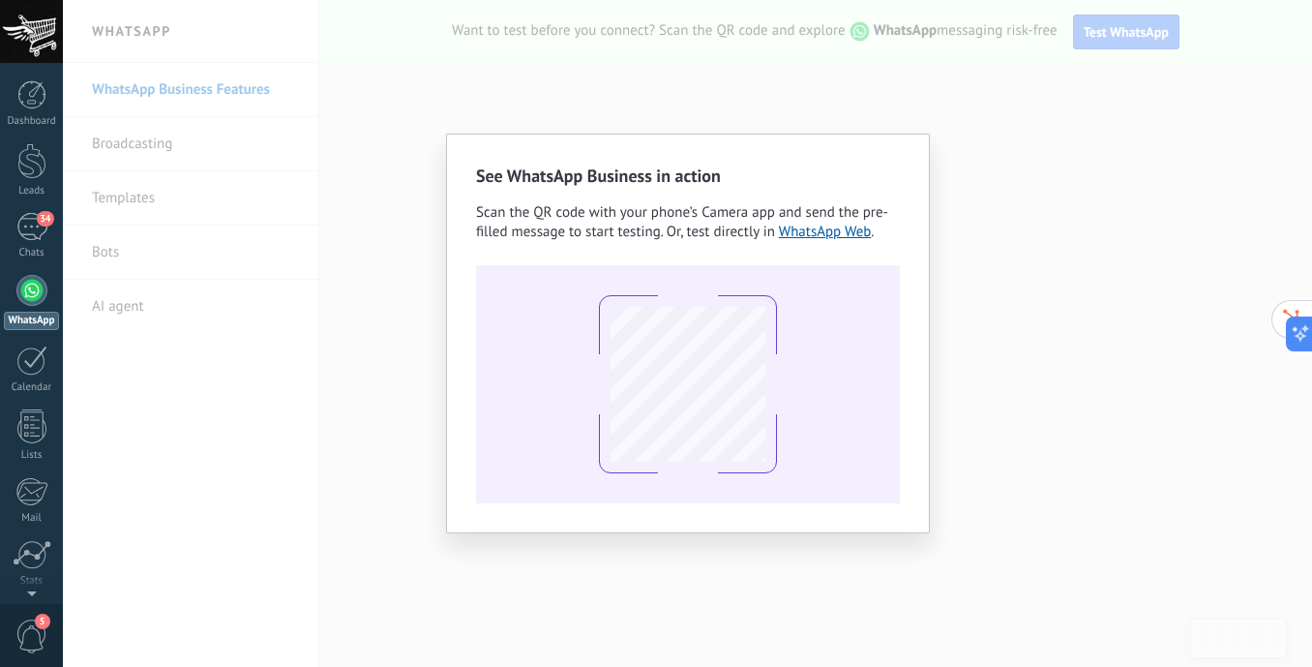
click at [401, 444] on div "See WhatsApp Business in action Scan the QR code with your phone’s Camera app a…" at bounding box center [687, 333] width 1249 height 667
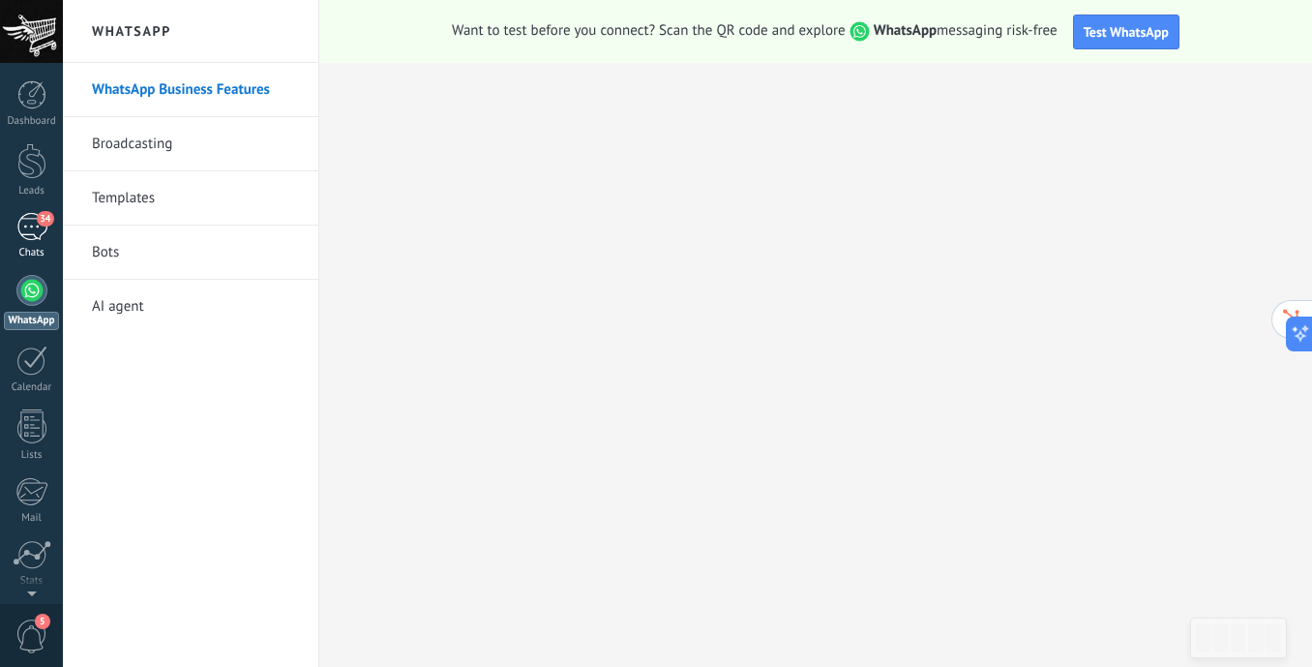
click at [30, 232] on div "34" at bounding box center [31, 227] width 31 height 28
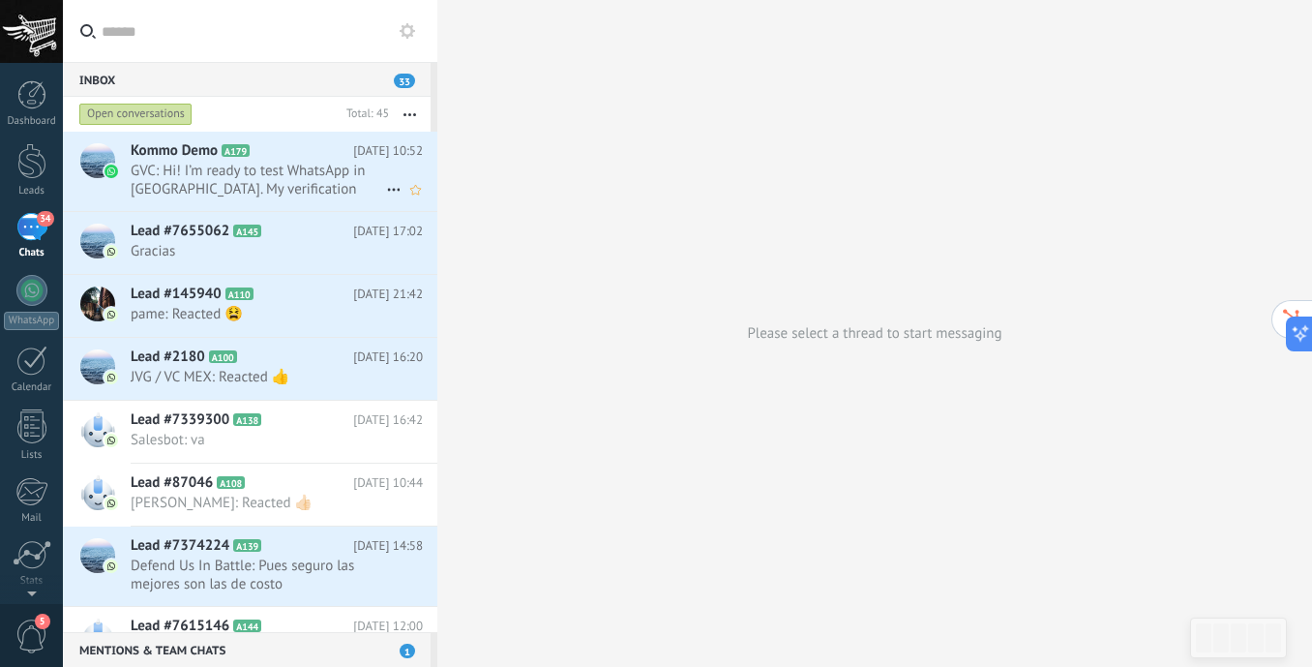
click at [306, 179] on span "GVC: Hi! I’m ready to test WhatsApp in Kommo. My verification code is b5HAa3" at bounding box center [258, 180] width 255 height 37
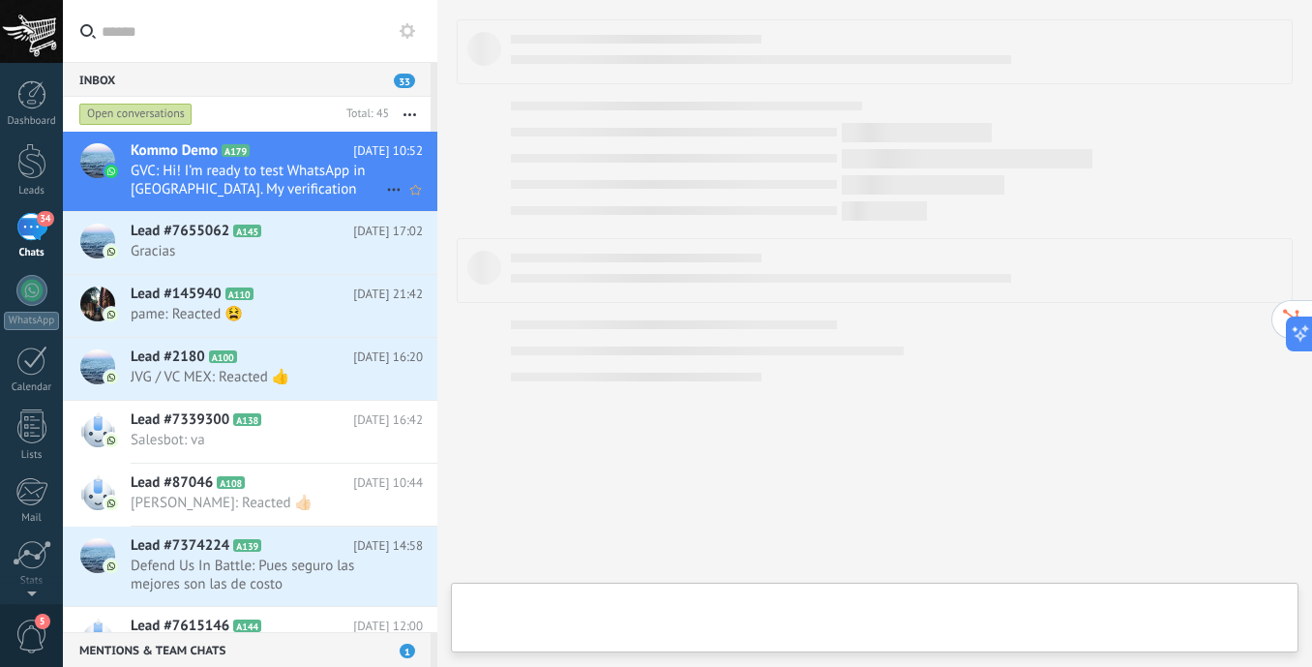
type textarea "**********"
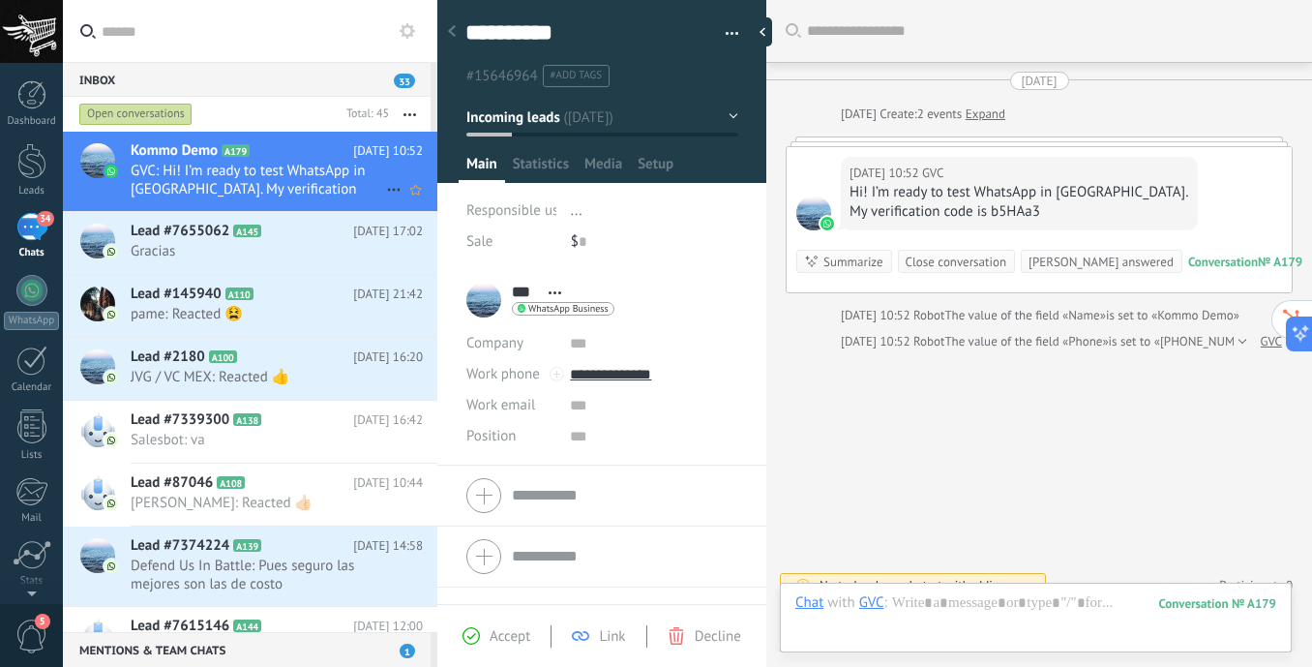
scroll to position [22, 0]
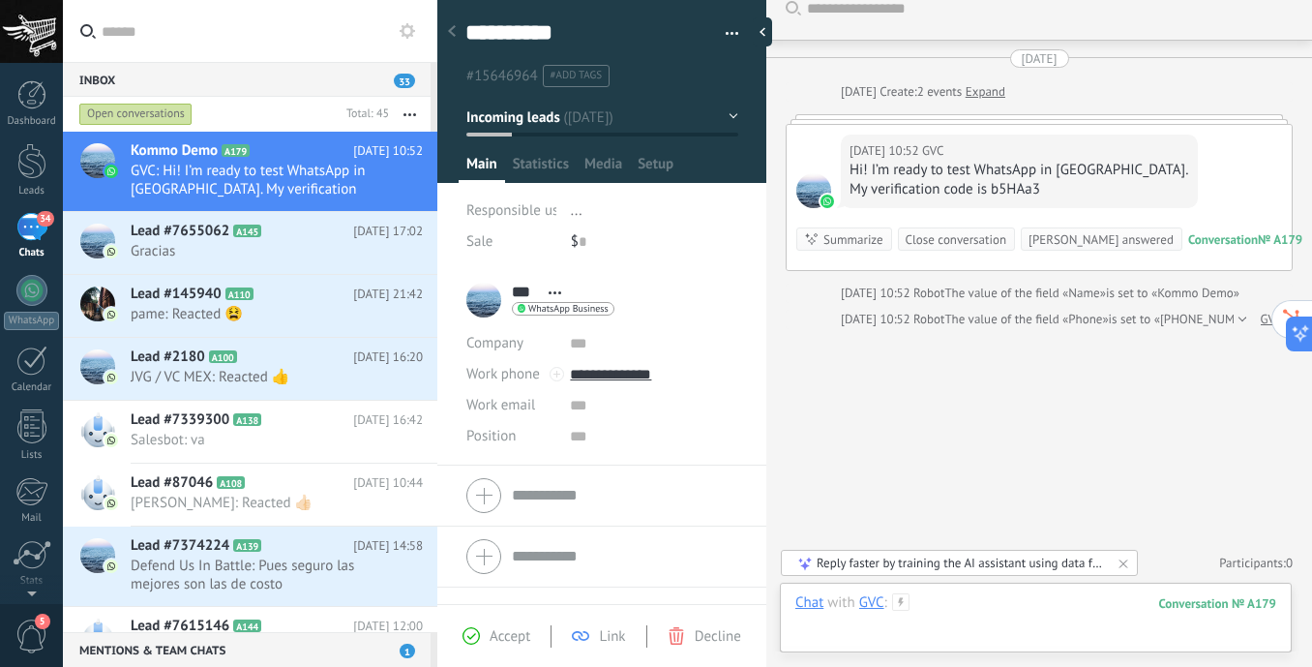
click at [972, 609] on div at bounding box center [1035, 622] width 481 height 58
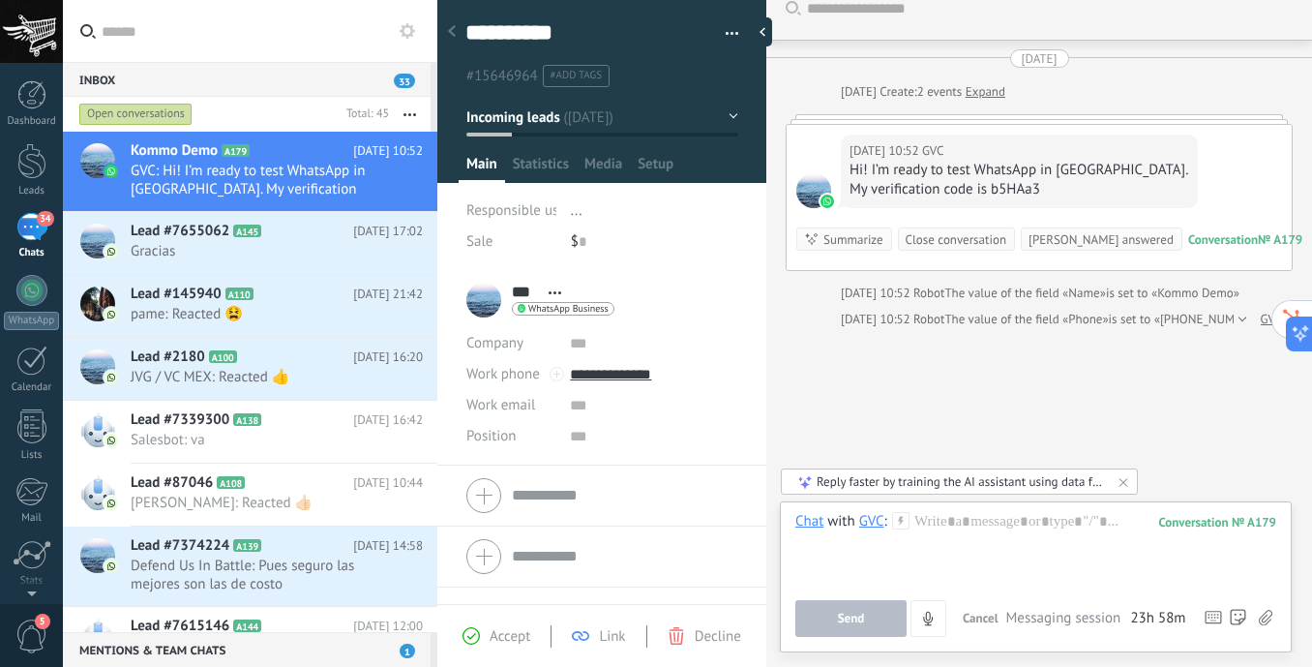
click at [829, 399] on div "Search Load more Today Today Create: 2 events Expand Today 10:52 GVC Hi! I’m re…" at bounding box center [1039, 322] width 546 height 689
click at [1017, 549] on div at bounding box center [1035, 549] width 481 height 74
click at [839, 623] on span "Send" at bounding box center [851, 618] width 27 height 14
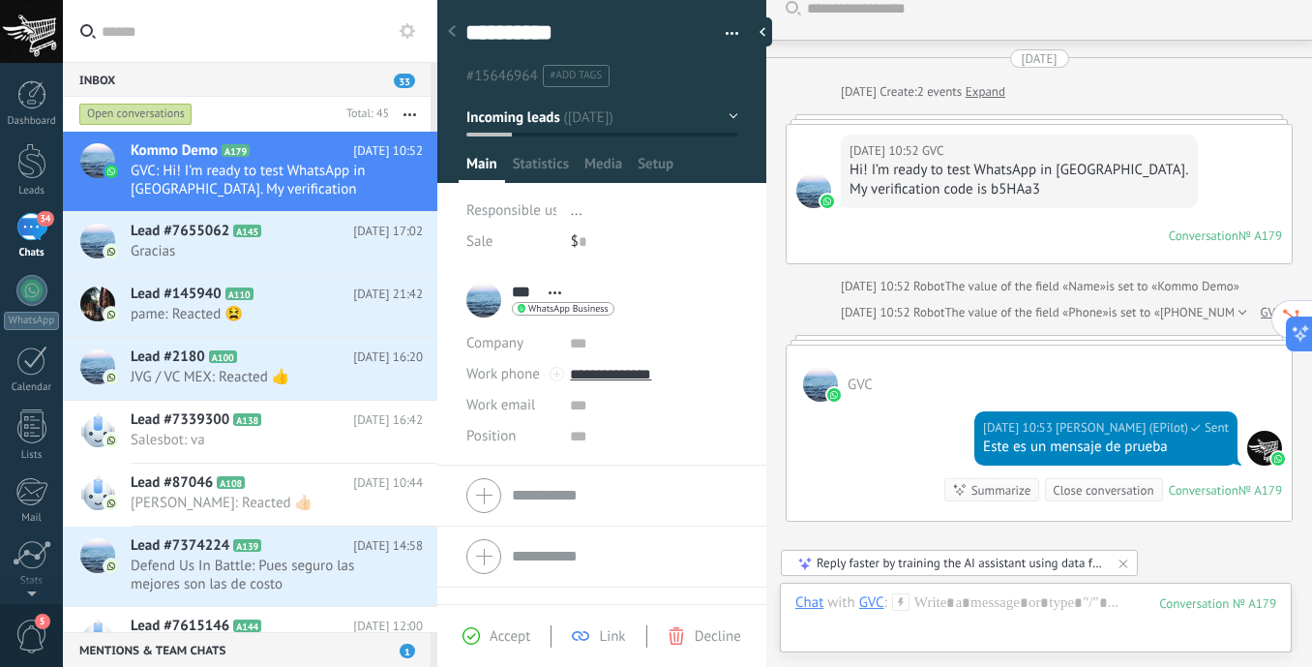
scroll to position [215, 0]
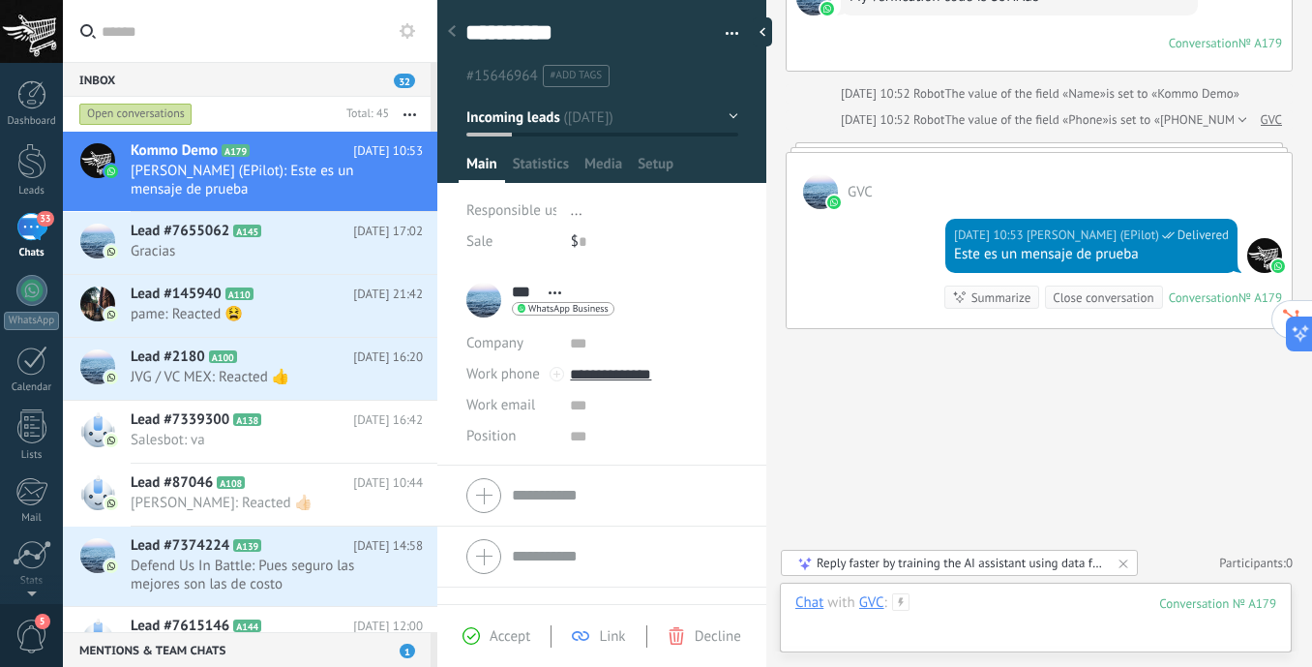
click at [927, 625] on div at bounding box center [1035, 622] width 481 height 58
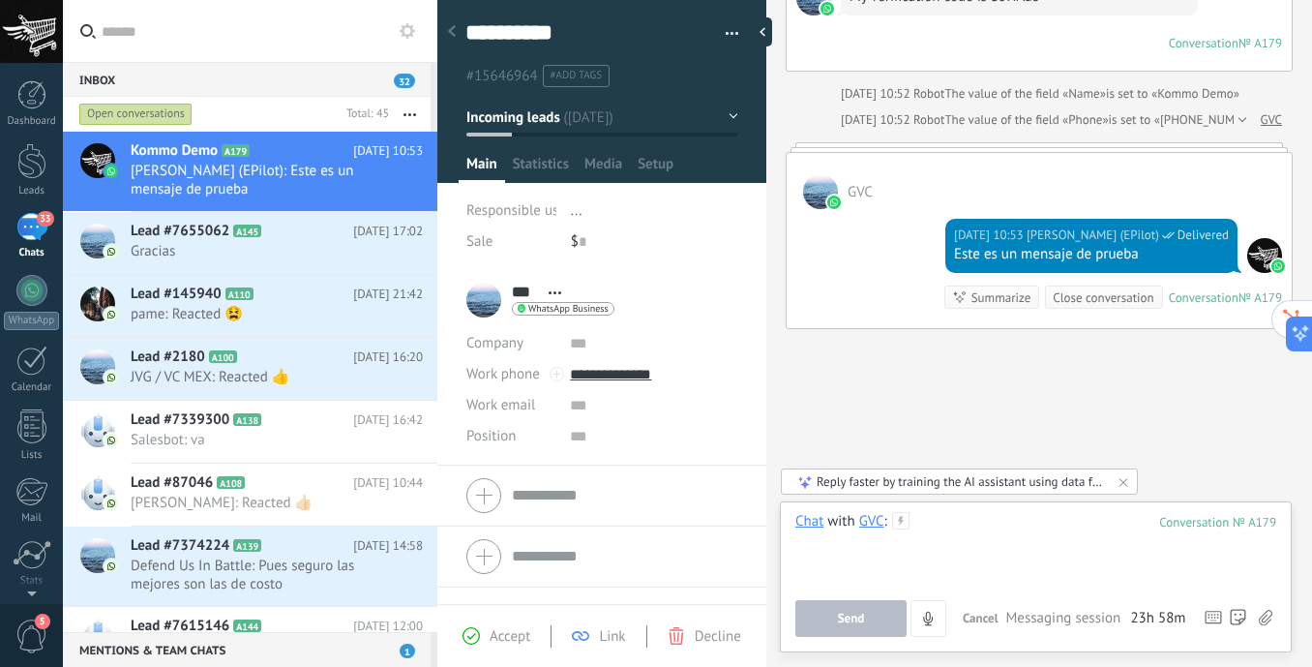
click at [953, 553] on div at bounding box center [1035, 549] width 481 height 74
click at [266, 258] on span "Gracias" at bounding box center [258, 251] width 255 height 18
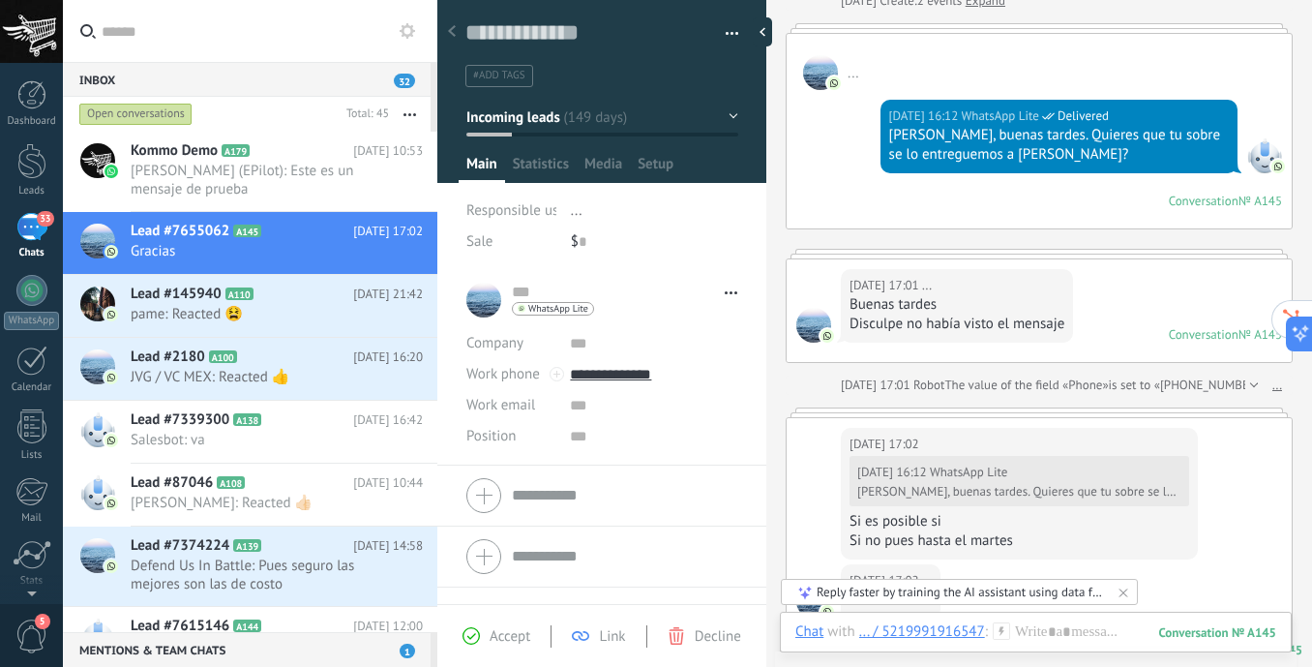
scroll to position [463, 0]
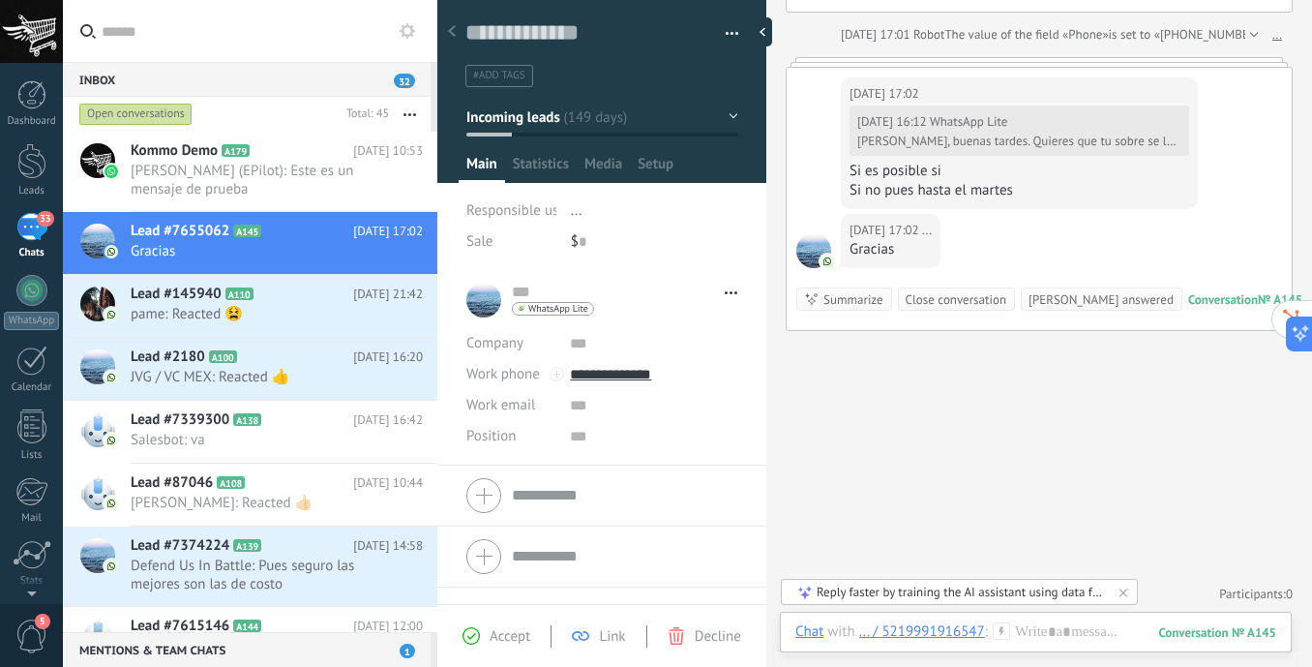
click at [1064, 221] on div "14.03.2025 17:02 ... Gracias Conversation № A145 Conversation № A145 Summarize …" at bounding box center [1039, 272] width 505 height 116
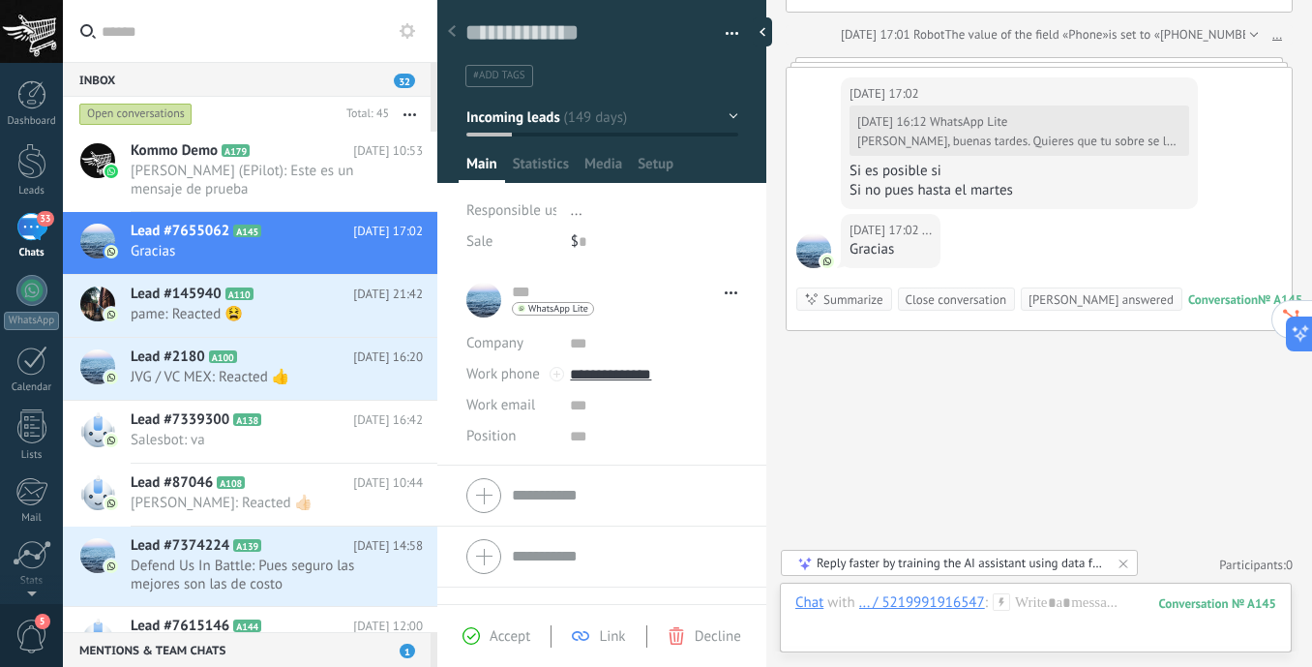
scroll to position [465, 0]
click at [257, 170] on span "Gerardo Vales (EPilot): Este es un mensaje de prueba" at bounding box center [258, 180] width 255 height 37
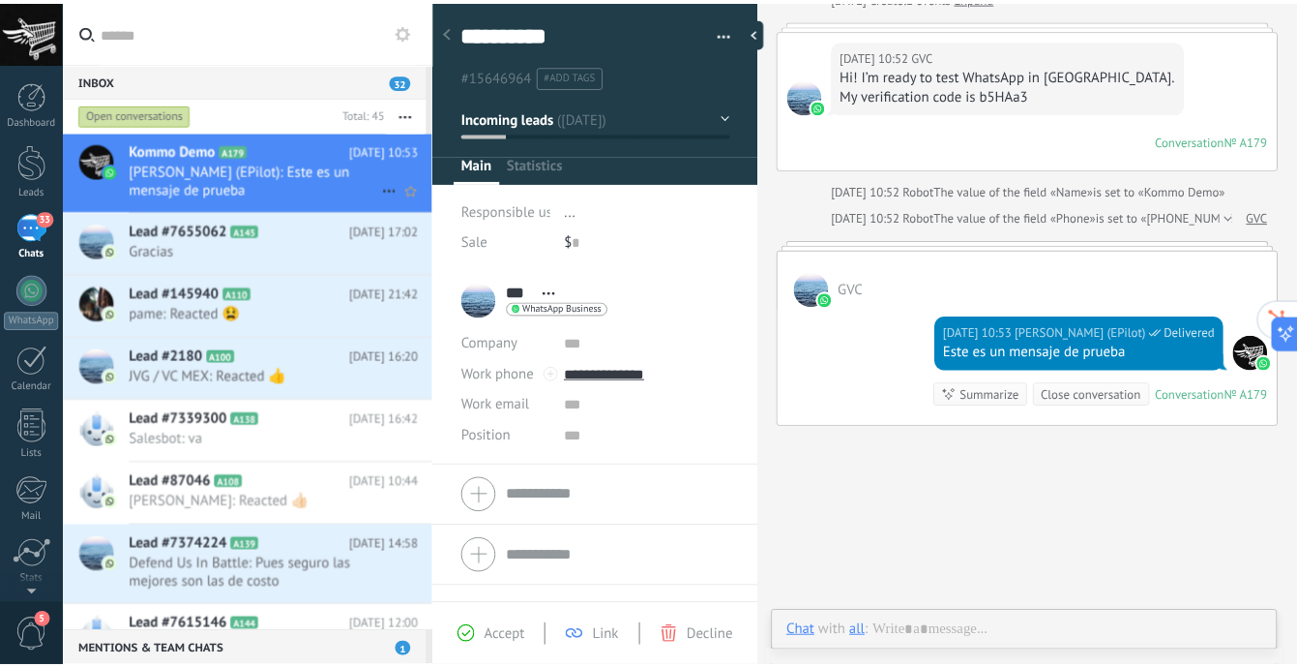
scroll to position [29, 0]
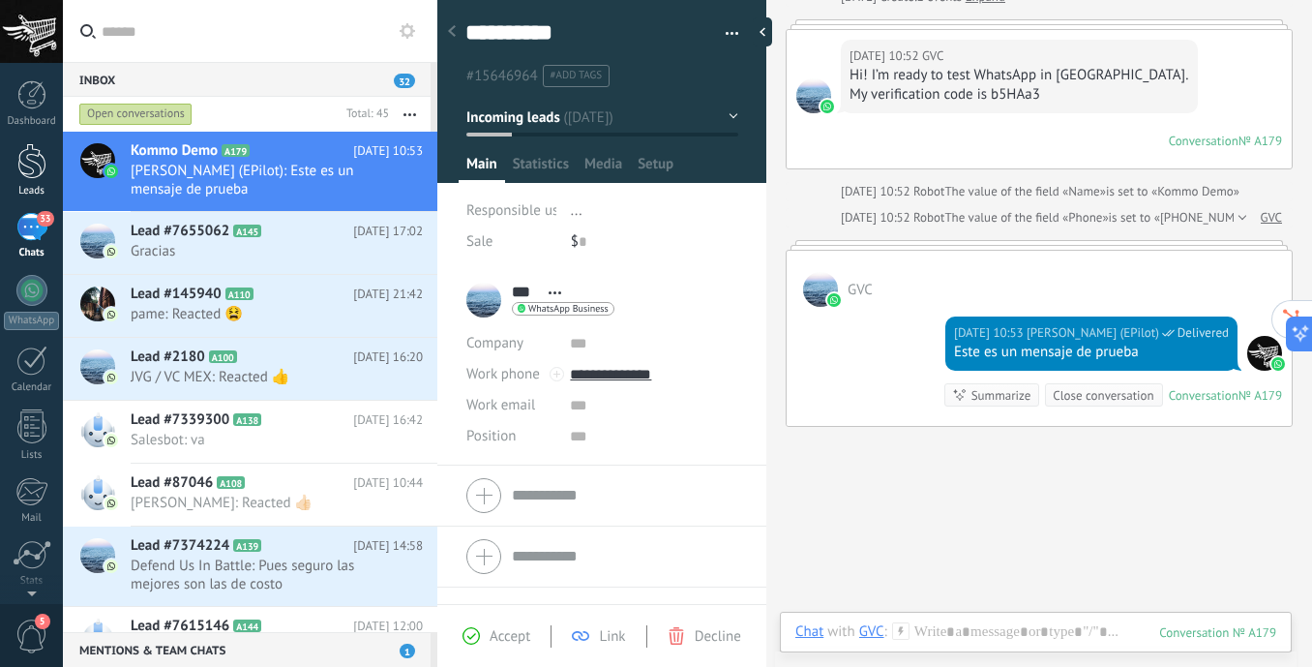
click at [32, 161] on div at bounding box center [31, 161] width 29 height 36
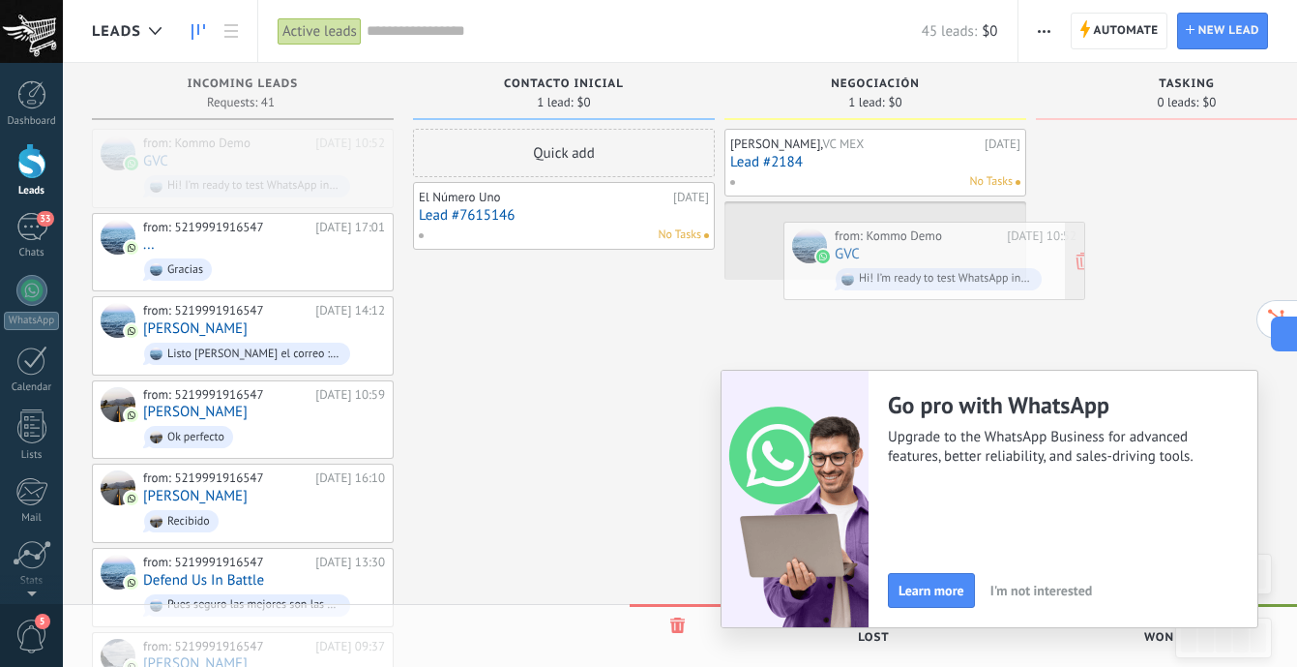
drag, startPoint x: 232, startPoint y: 152, endPoint x: 924, endPoint y: 245, distance: 697.9
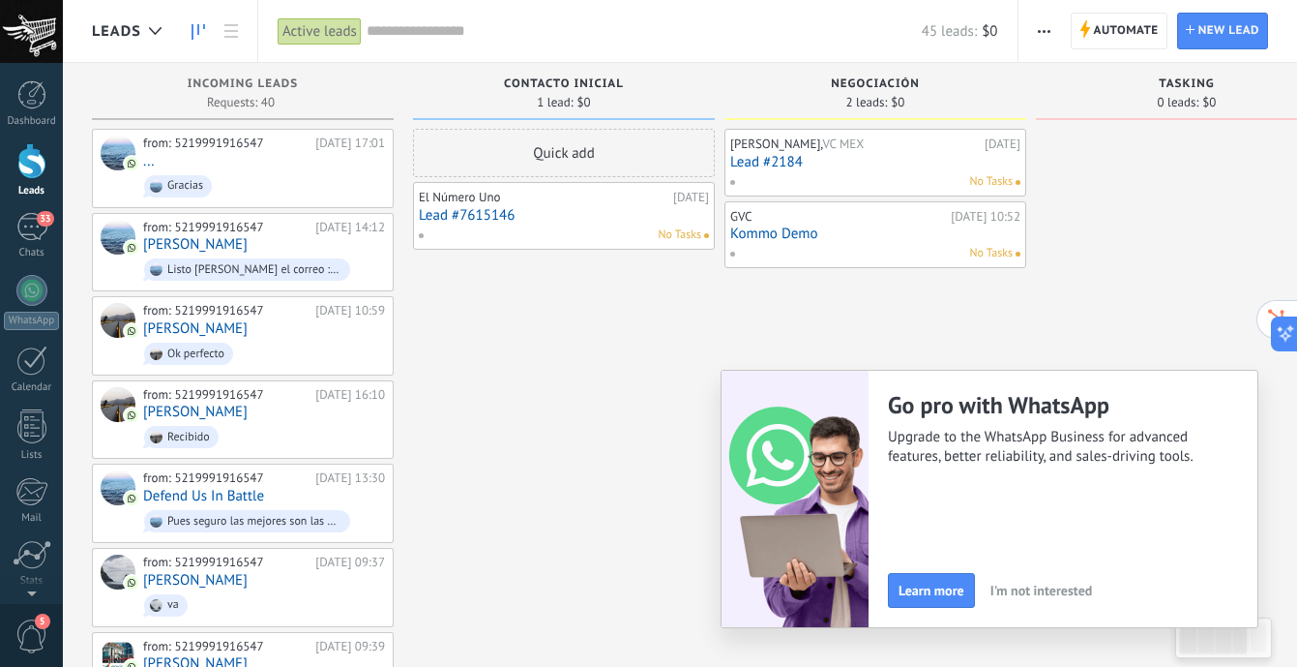
click at [1028, 594] on span "I'm not interested" at bounding box center [1042, 590] width 103 height 14
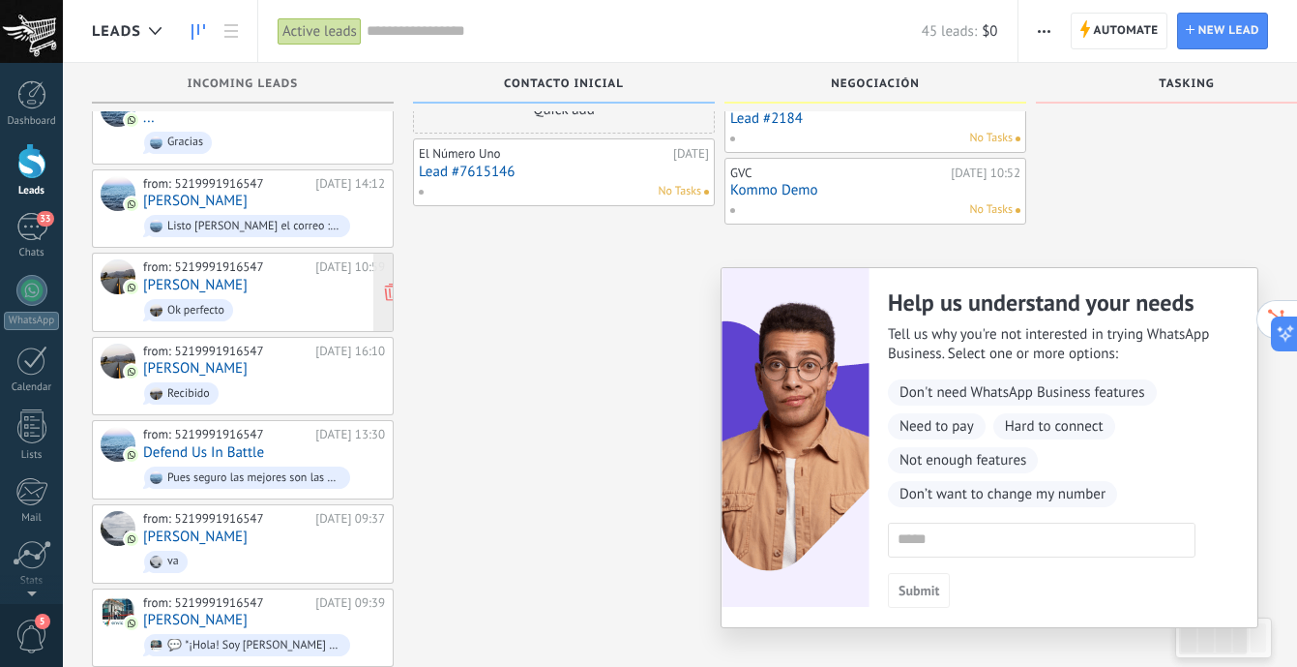
scroll to position [48, 0]
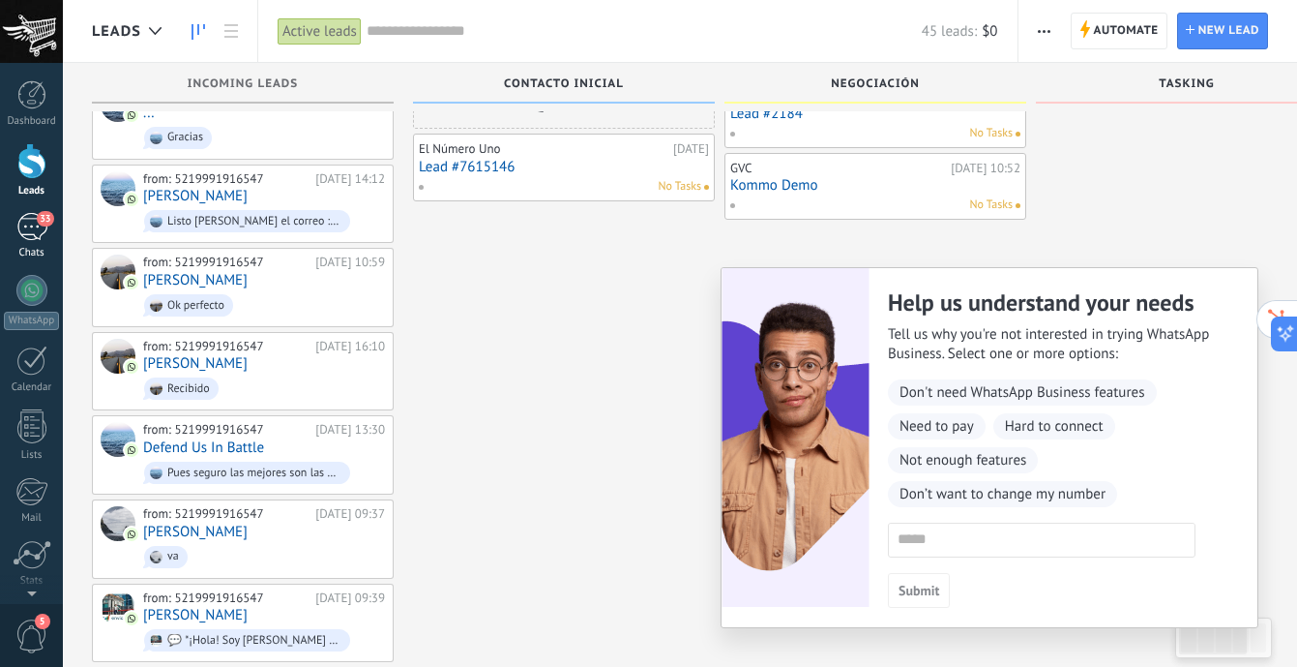
click at [29, 234] on div "33" at bounding box center [31, 227] width 31 height 28
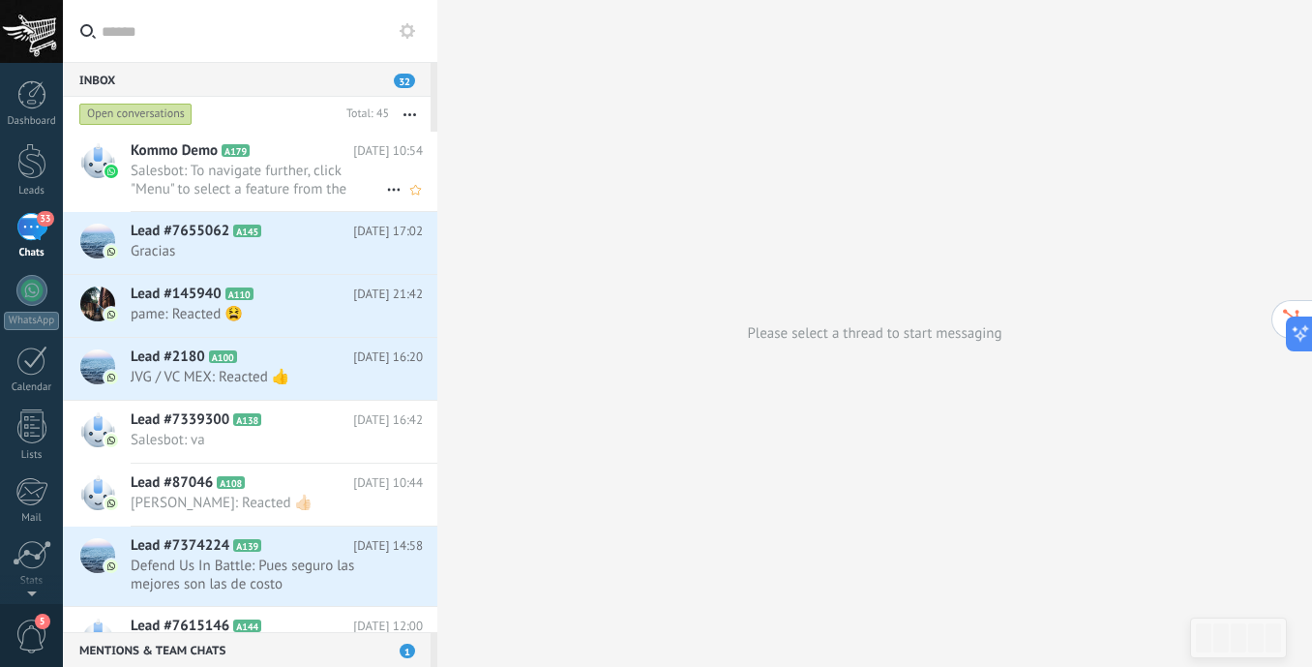
click at [272, 190] on span "Salesbot: To navigate further, click "Menu" to select a feature from the WhatsA…" at bounding box center [258, 180] width 255 height 37
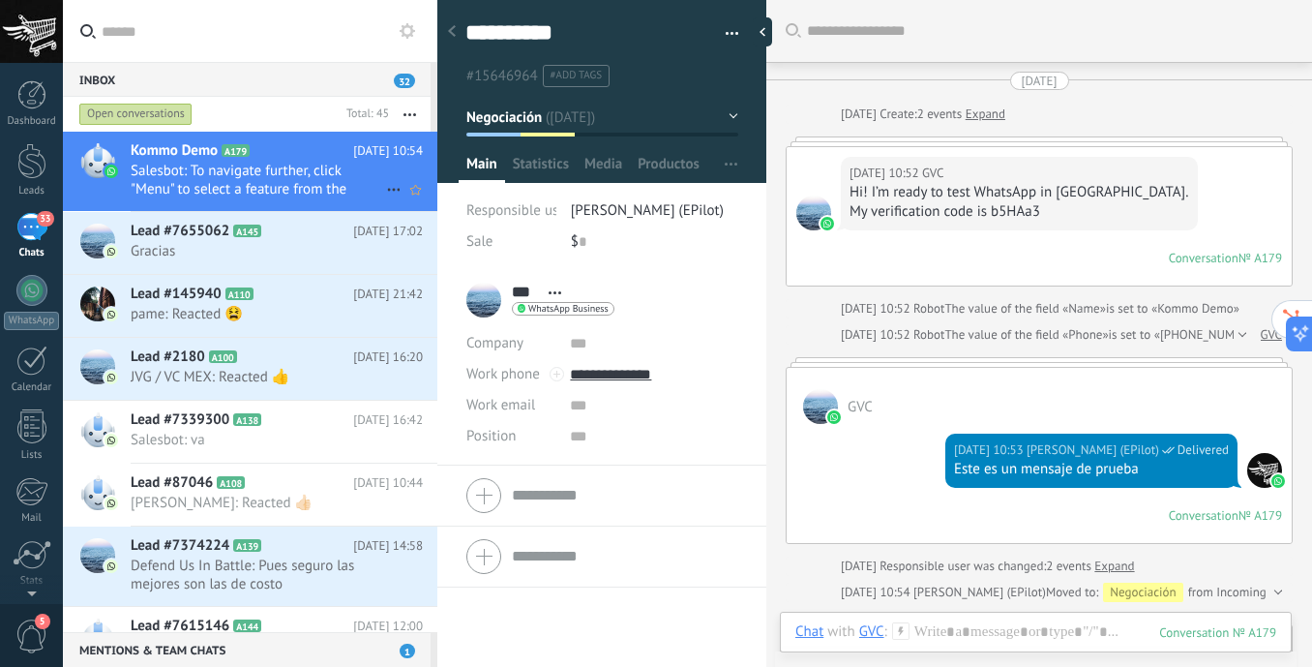
scroll to position [1112, 0]
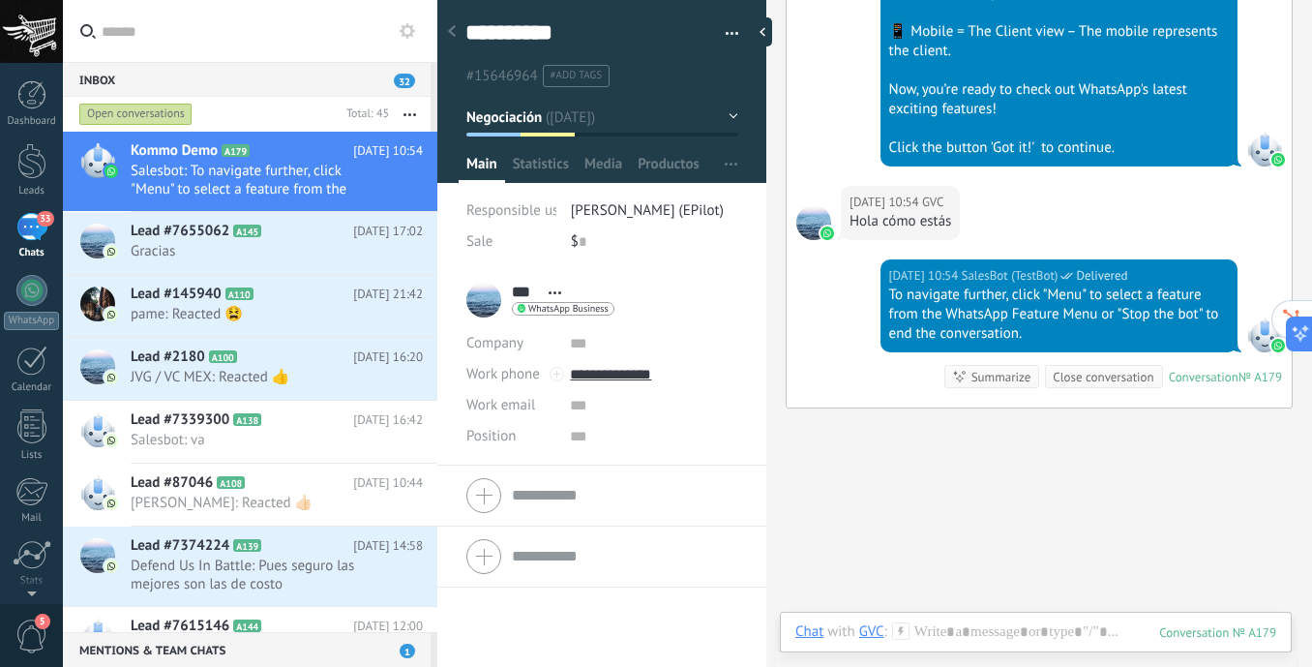
click at [30, 238] on div "33" at bounding box center [31, 227] width 31 height 28
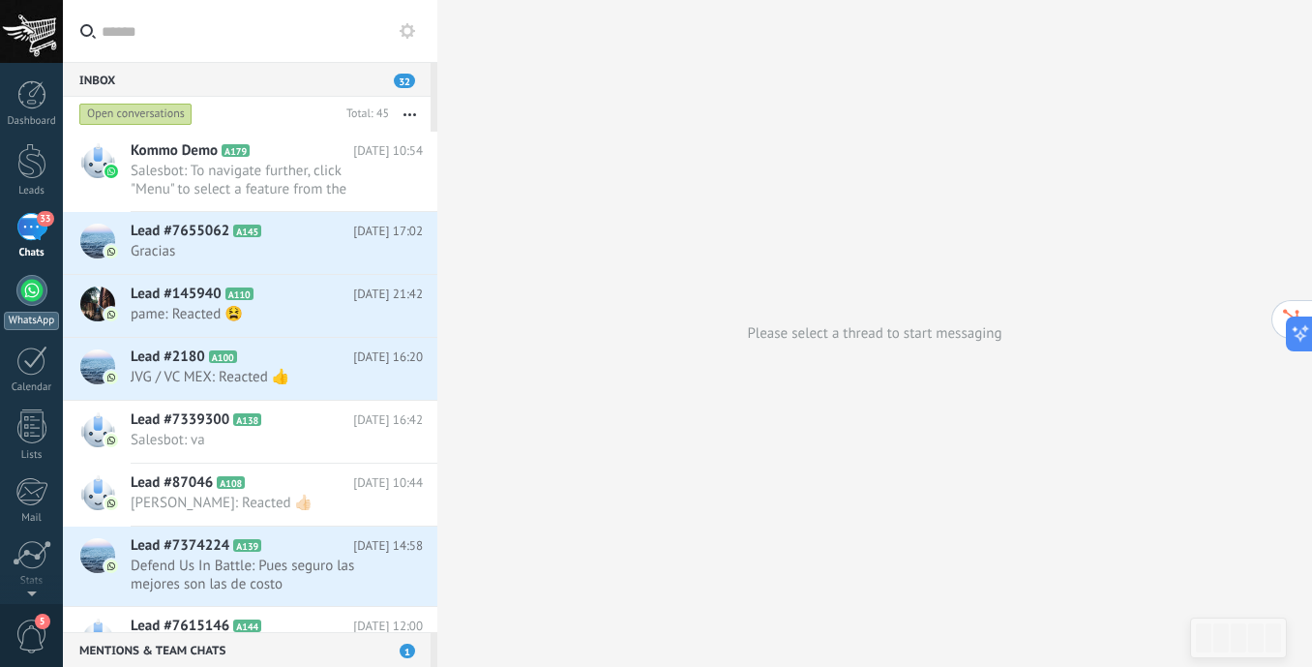
click at [35, 306] on link "WhatsApp" at bounding box center [31, 302] width 63 height 55
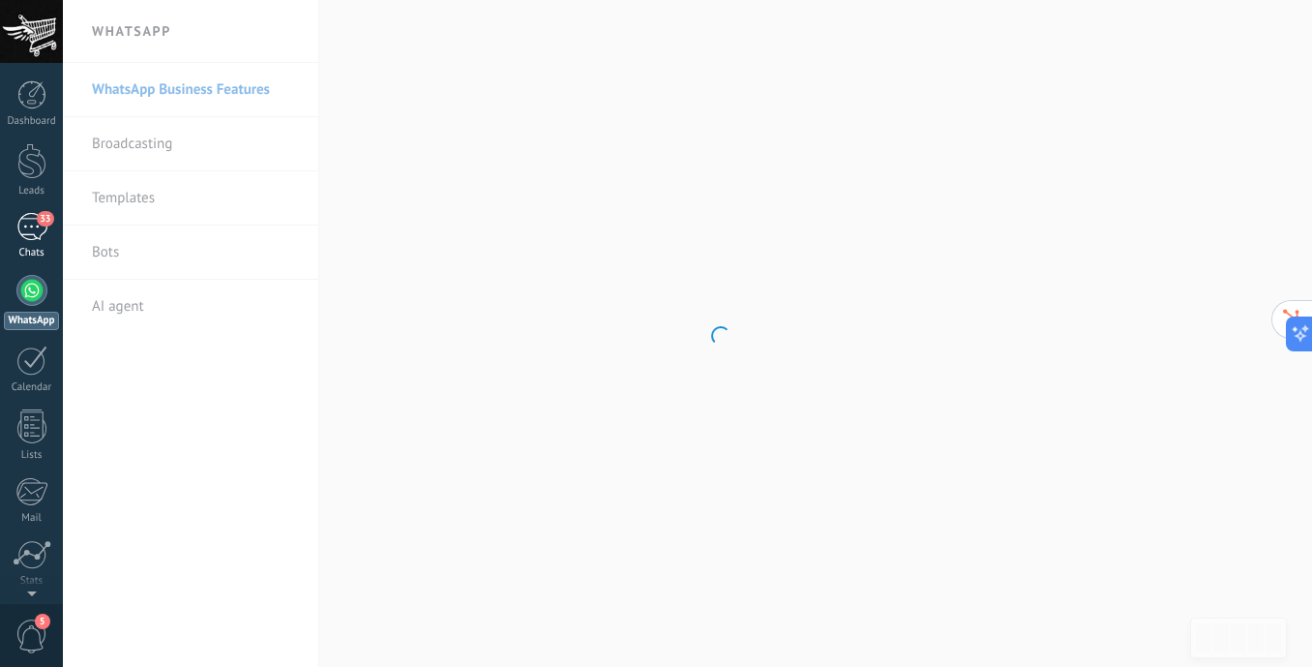
click at [32, 223] on div "33" at bounding box center [31, 227] width 31 height 28
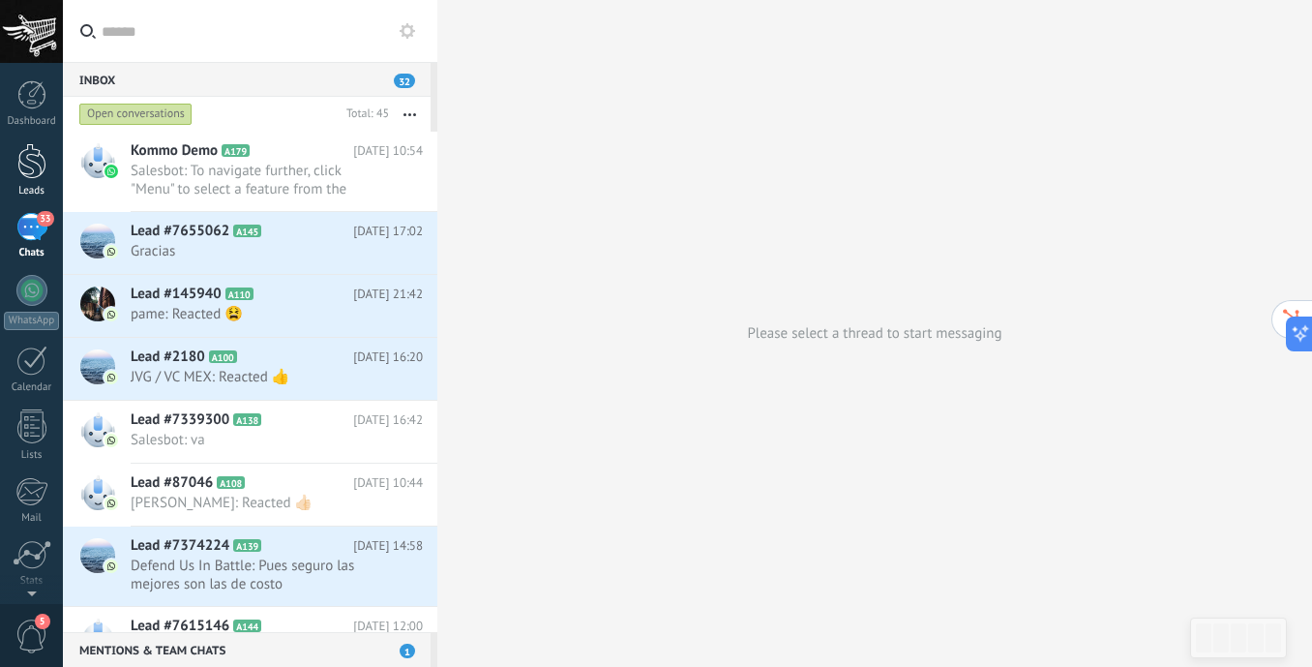
click at [29, 164] on div at bounding box center [31, 161] width 29 height 36
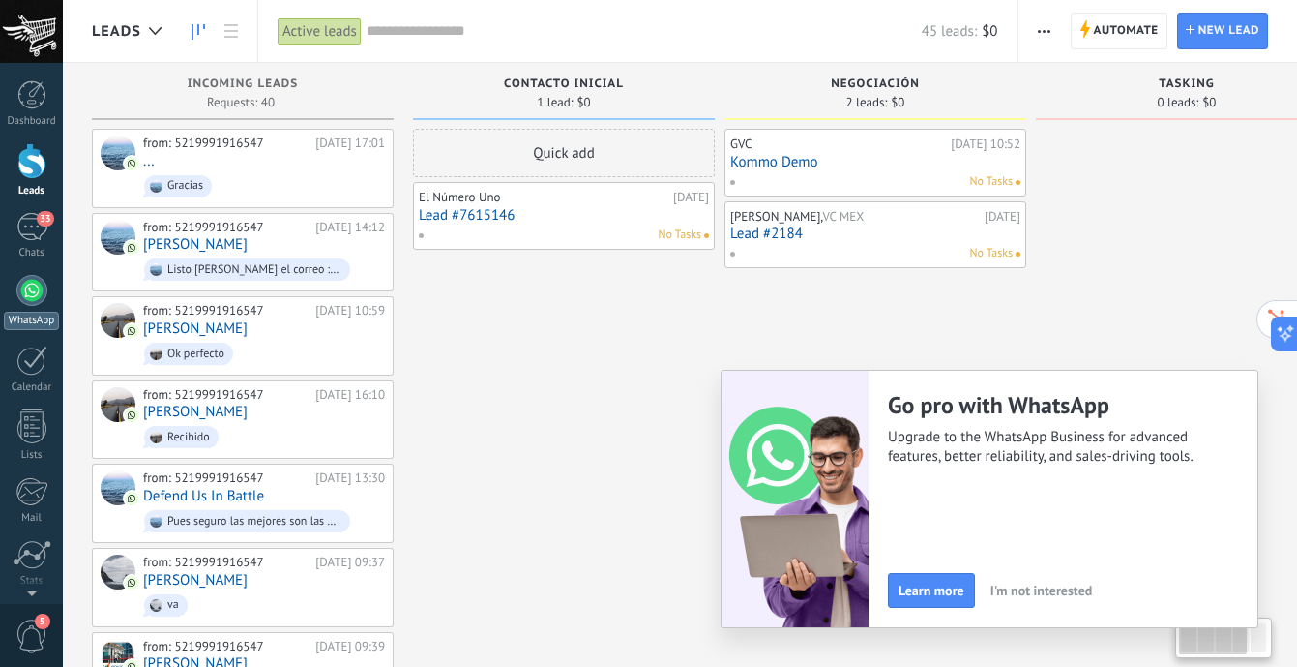
click at [27, 299] on div at bounding box center [31, 290] width 31 height 31
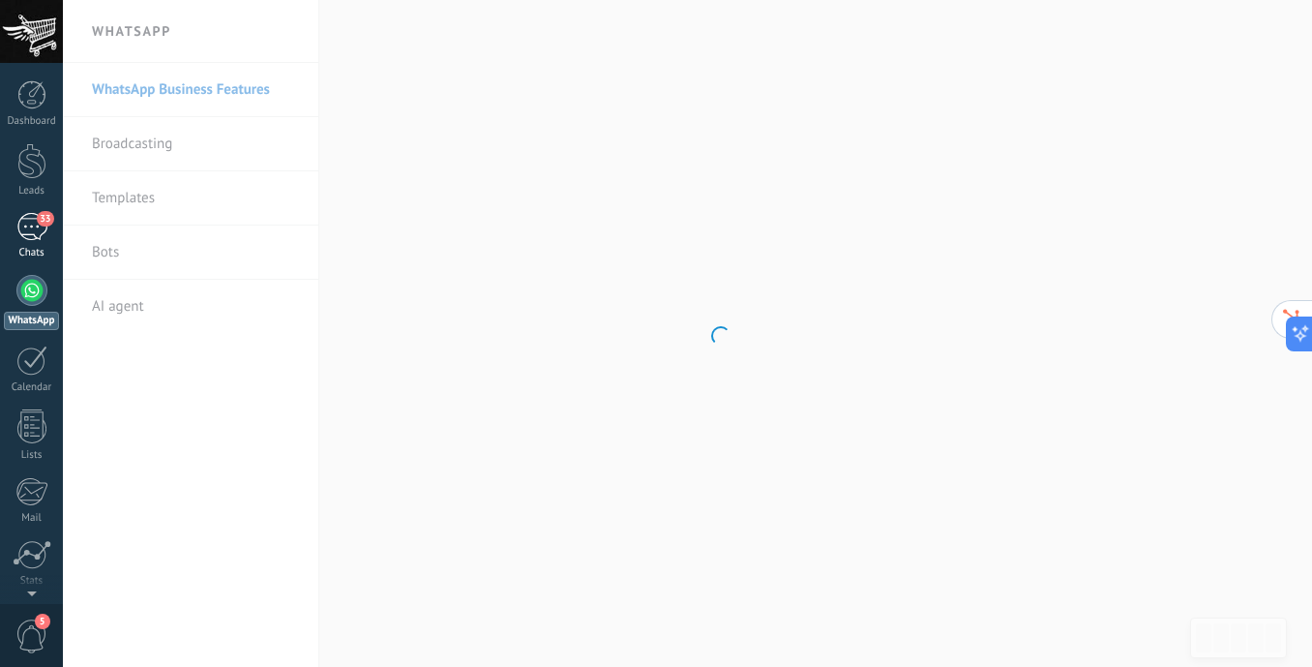
click at [27, 229] on div "33" at bounding box center [31, 227] width 31 height 28
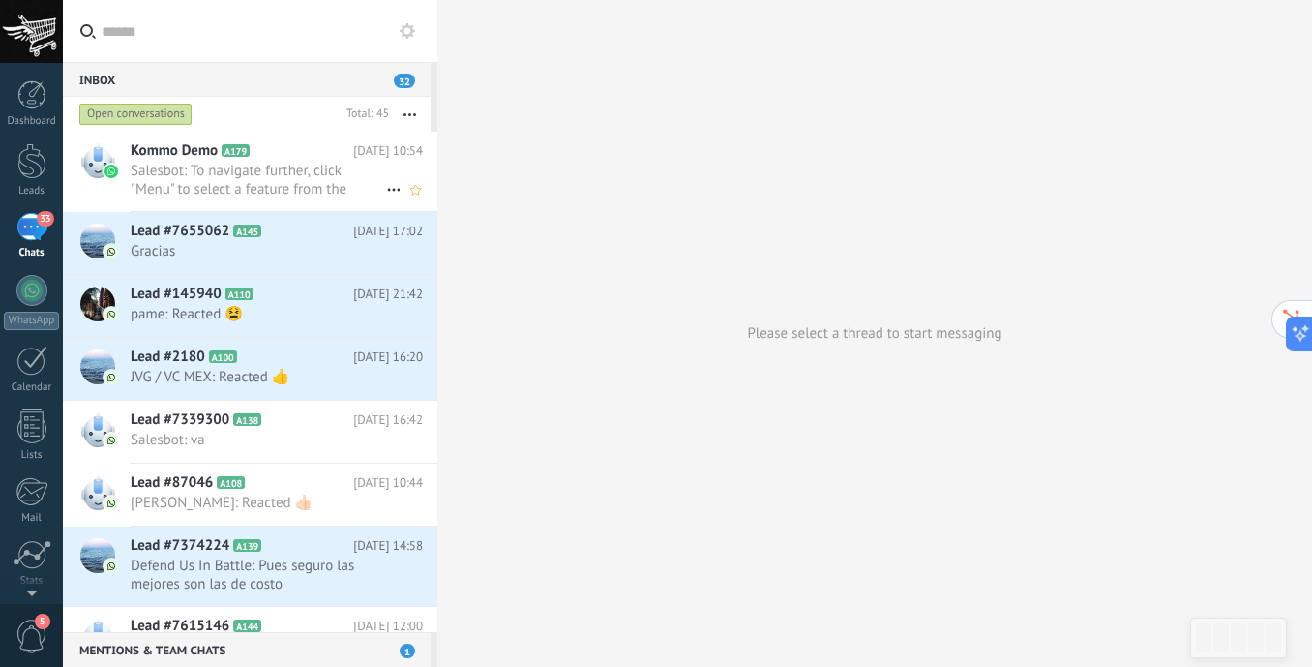
click at [224, 182] on span "Salesbot: To navigate further, click "Menu" to select a feature from the WhatsA…" at bounding box center [258, 180] width 255 height 37
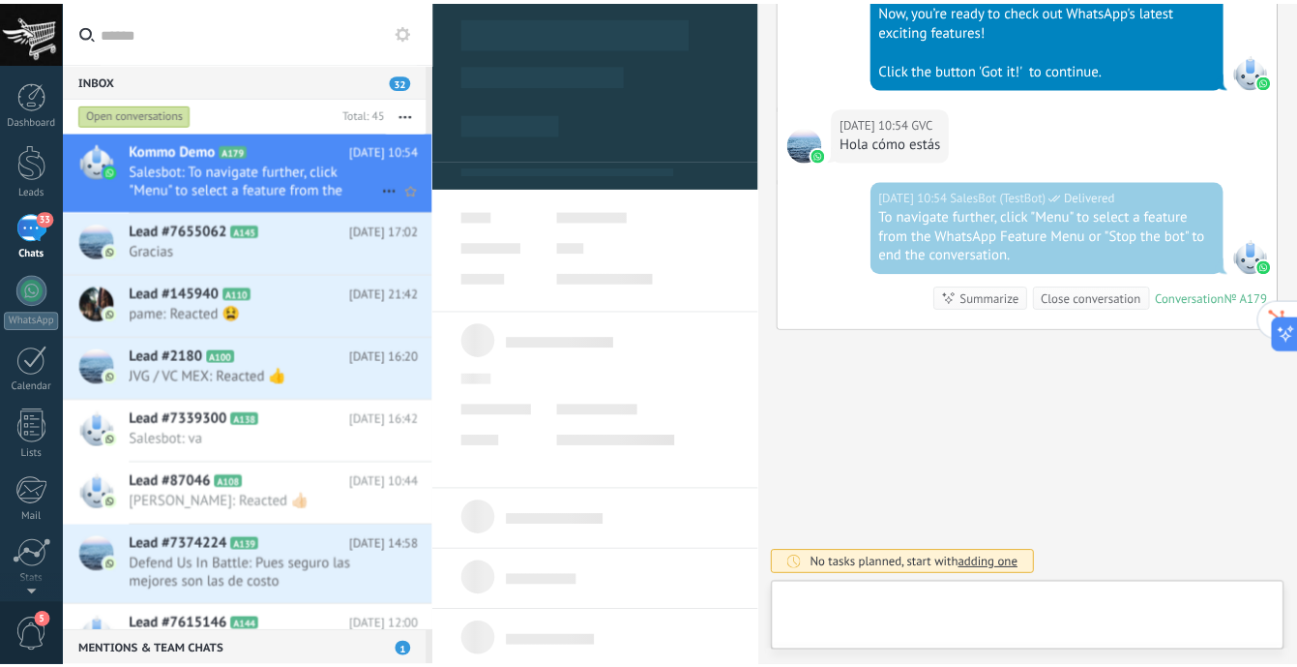
scroll to position [29, 0]
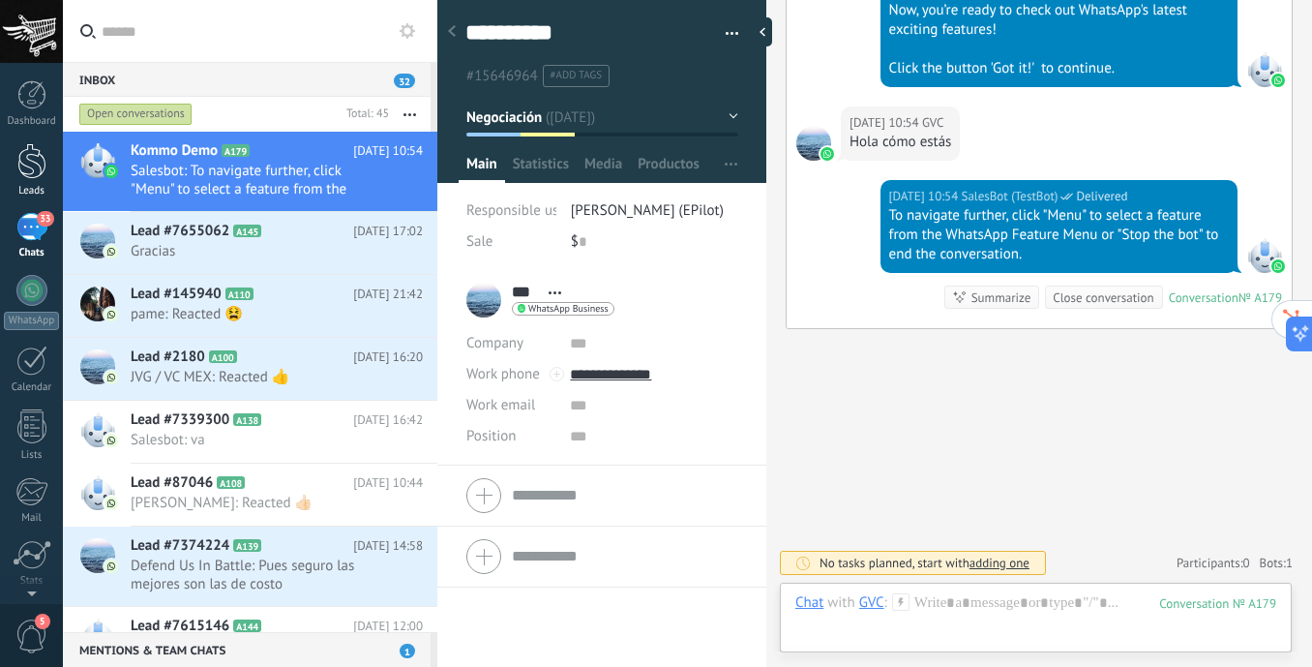
click at [36, 168] on div at bounding box center [31, 161] width 29 height 36
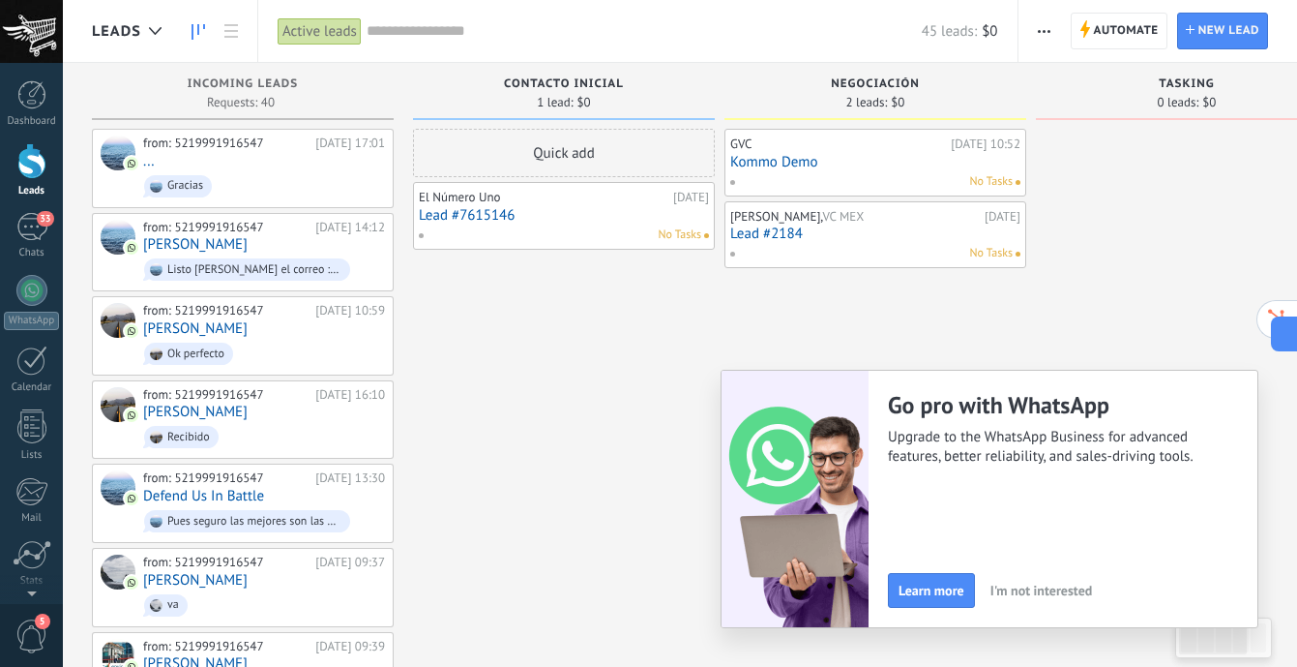
click at [864, 175] on div "No Tasks" at bounding box center [870, 181] width 283 height 17
click at [757, 161] on link "Kommo Demo" at bounding box center [875, 162] width 290 height 16
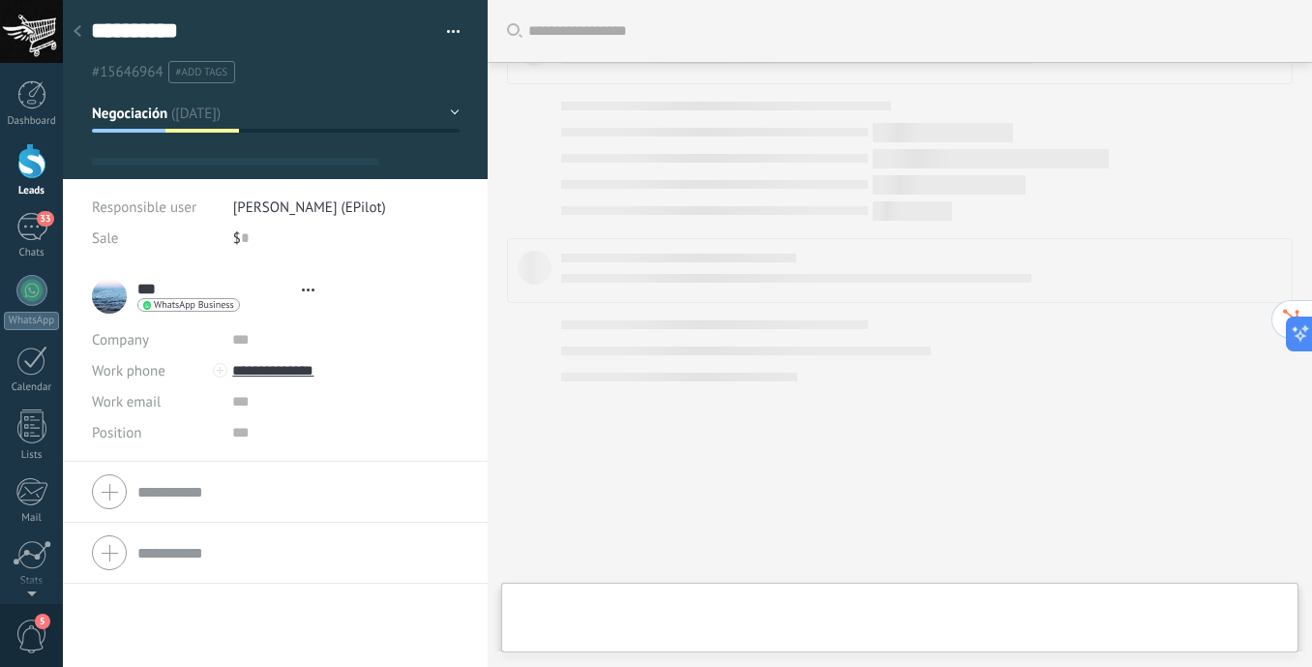
scroll to position [29, 0]
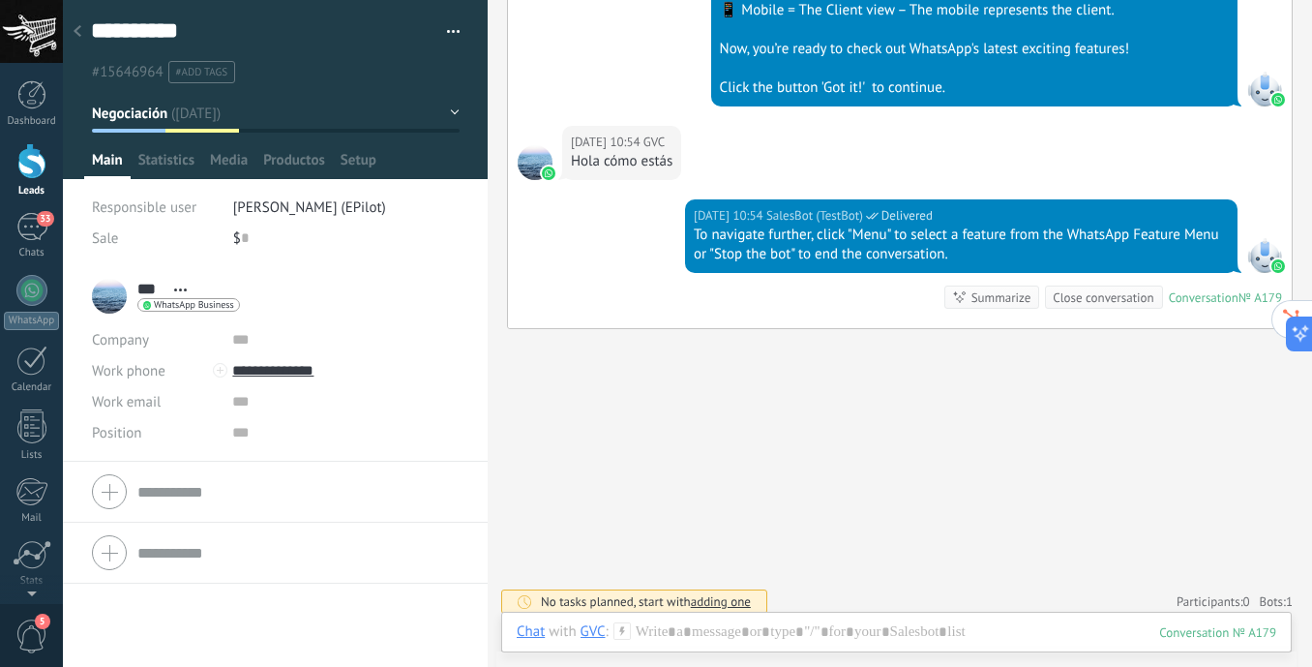
type textarea "**********"
